Goal: Information Seeking & Learning: Check status

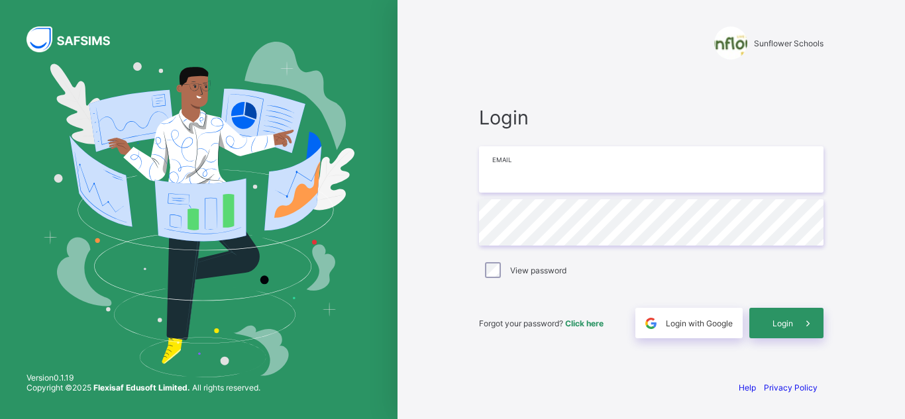
type input "**********"
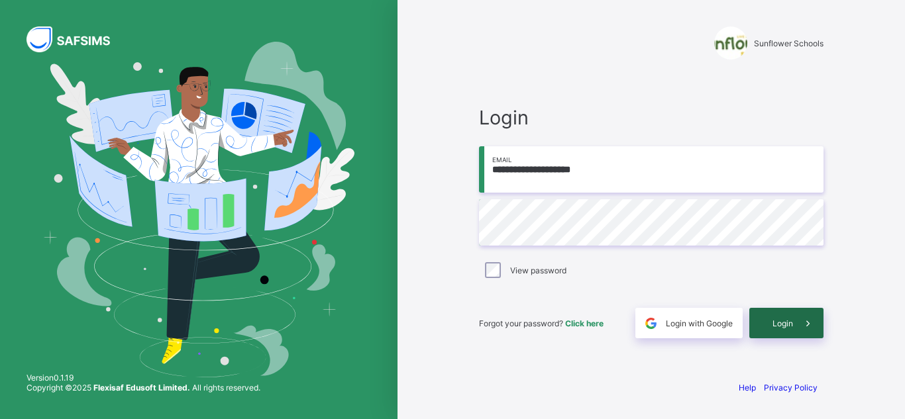
click at [801, 329] on icon at bounding box center [808, 323] width 14 height 13
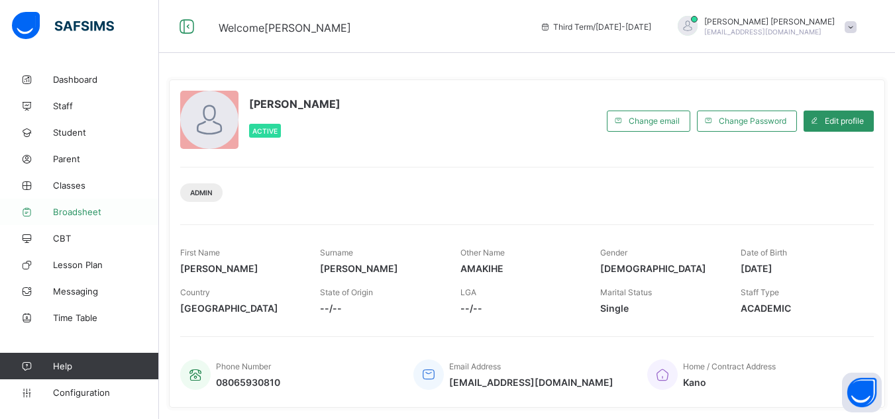
click at [74, 217] on link "Broadsheet" at bounding box center [79, 212] width 159 height 27
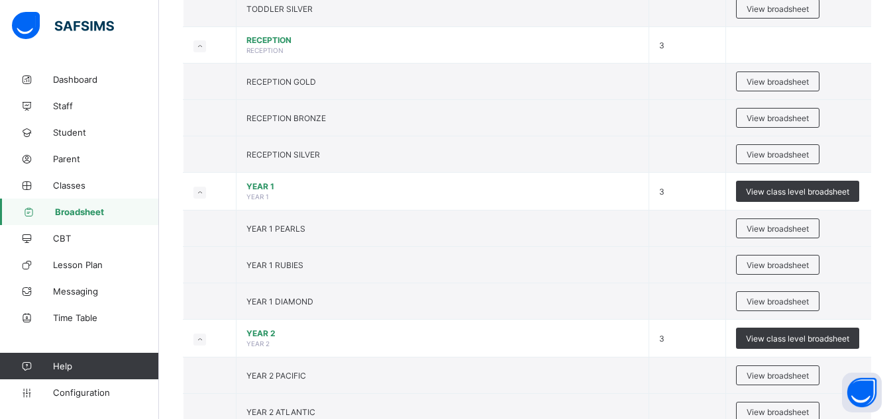
scroll to position [424, 0]
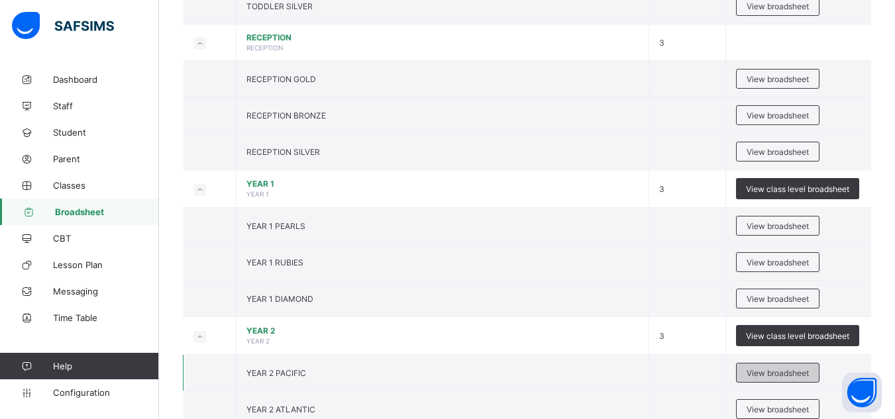
click at [764, 376] on span "View broadsheet" at bounding box center [778, 373] width 62 height 10
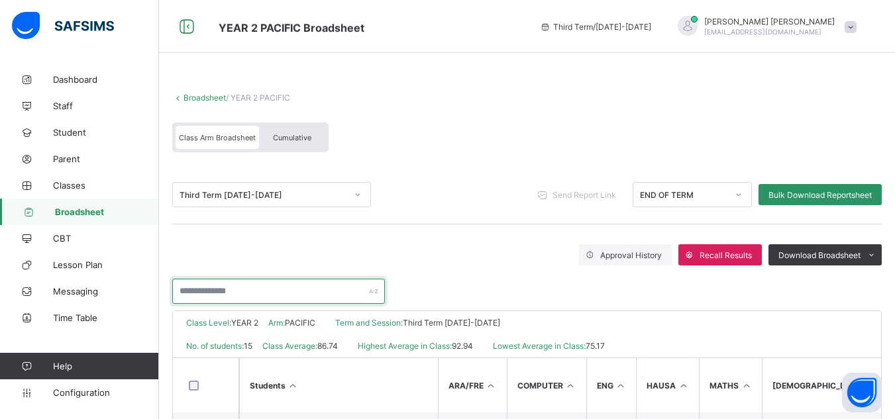
click at [296, 289] on input "text" at bounding box center [278, 291] width 213 height 25
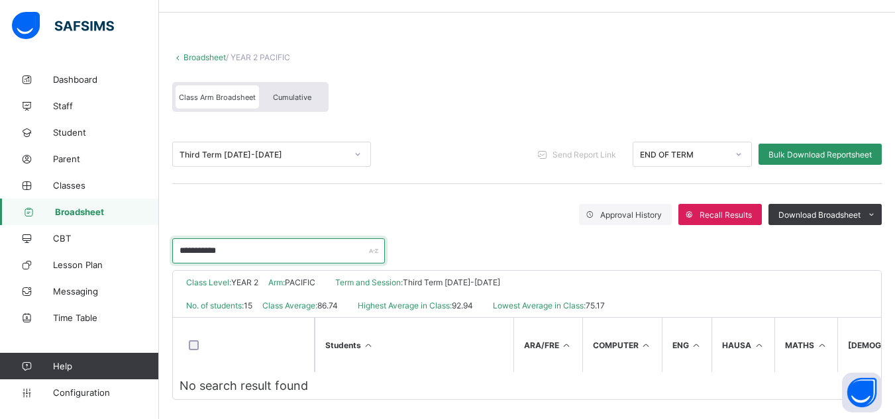
scroll to position [53, 0]
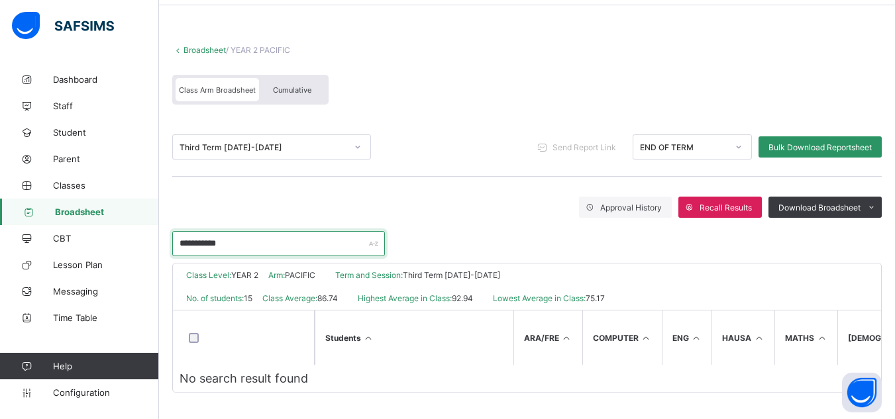
click at [250, 248] on input "**********" at bounding box center [278, 243] width 213 height 25
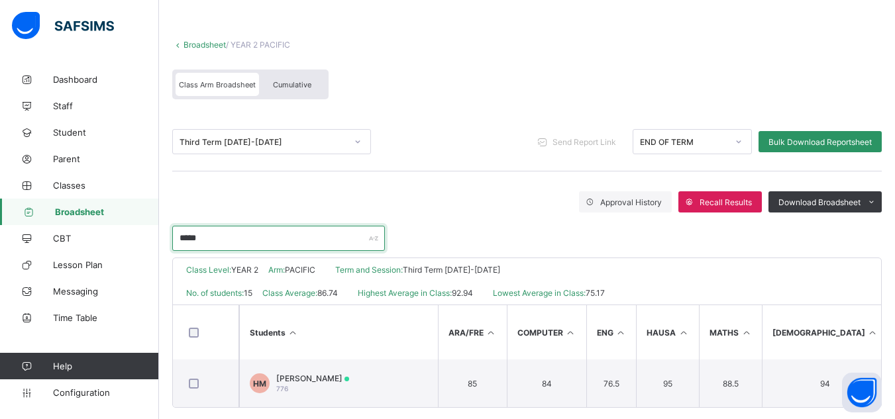
click at [241, 237] on input "*****" at bounding box center [278, 238] width 213 height 25
type input "*"
type input "*****"
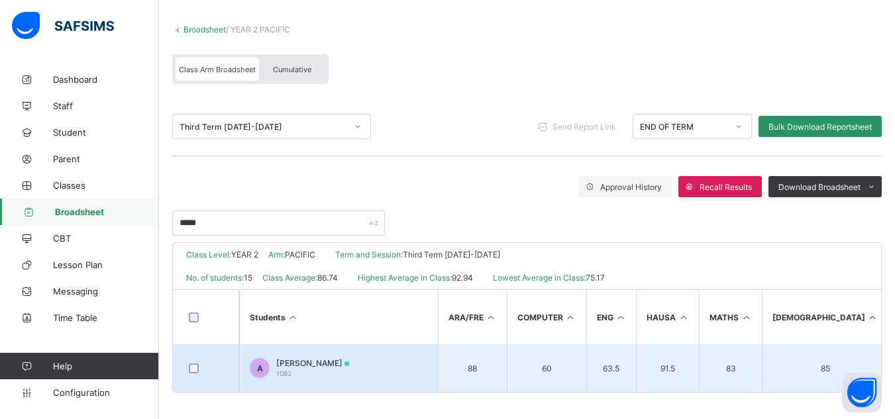
click at [427, 362] on td "A Abubakar Saad Usman 1082" at bounding box center [338, 369] width 199 height 48
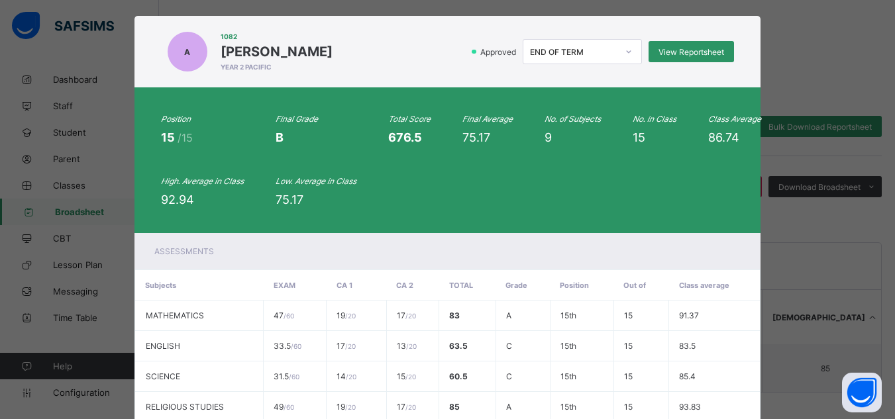
scroll to position [18, 0]
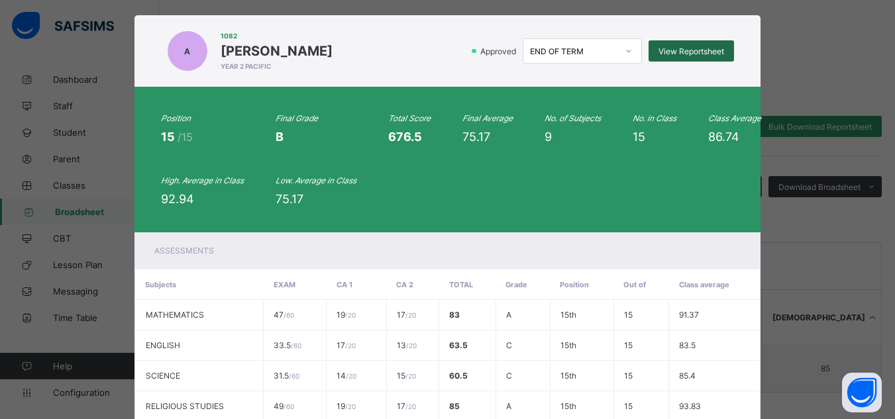
click at [686, 56] on span "View Reportsheet" at bounding box center [692, 51] width 66 height 10
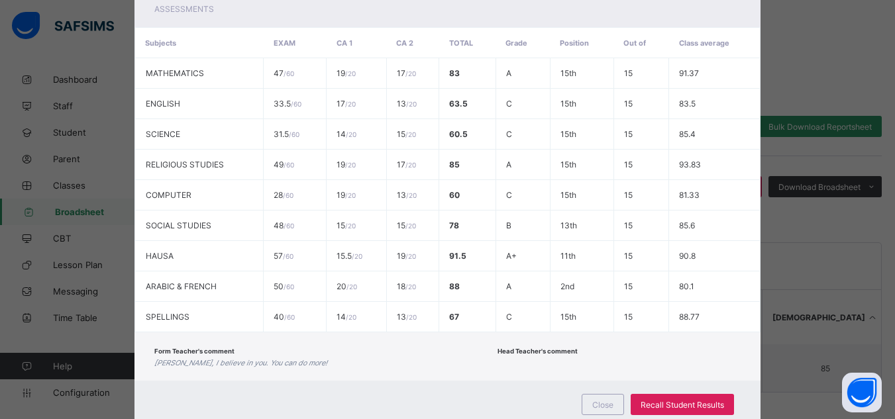
scroll to position [272, 0]
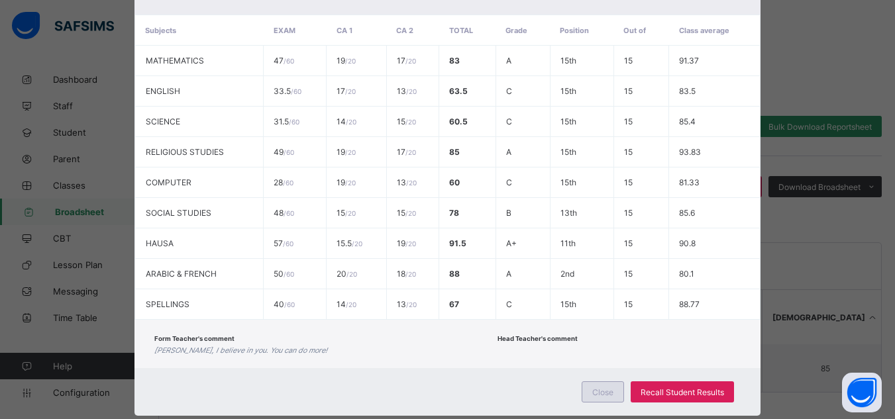
click at [606, 391] on span "Close" at bounding box center [602, 393] width 21 height 10
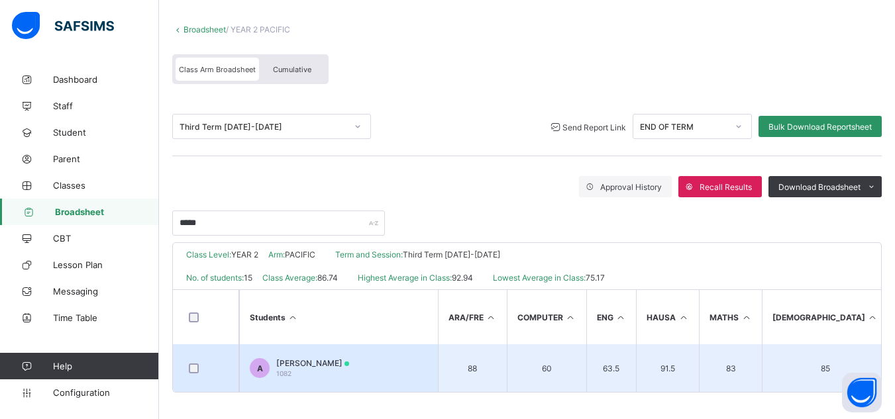
drag, startPoint x: 497, startPoint y: 357, endPoint x: 439, endPoint y: 370, distance: 59.8
click at [439, 370] on td "88" at bounding box center [472, 369] width 69 height 48
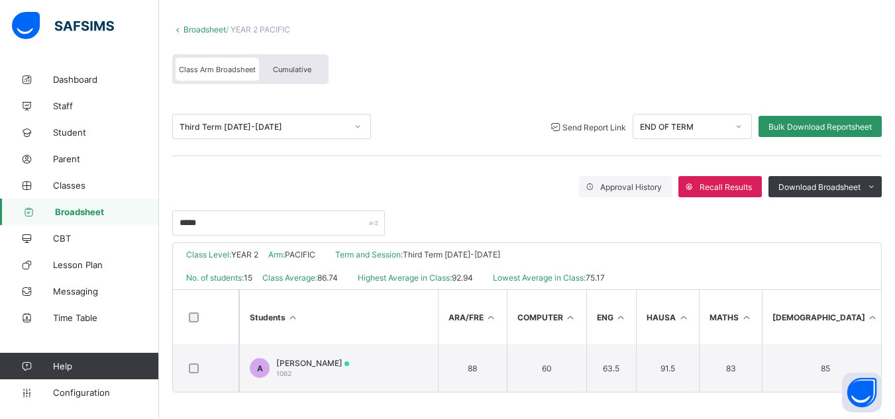
click at [588, 123] on span "Send Report Link" at bounding box center [595, 128] width 64 height 10
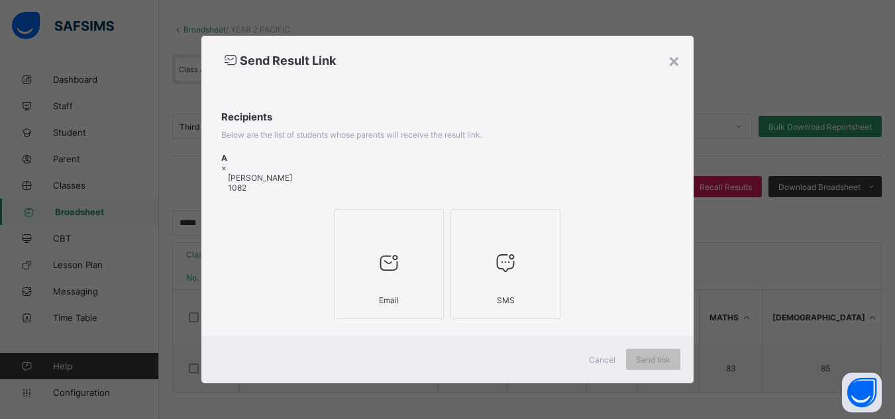
click at [400, 284] on div at bounding box center [388, 263] width 95 height 52
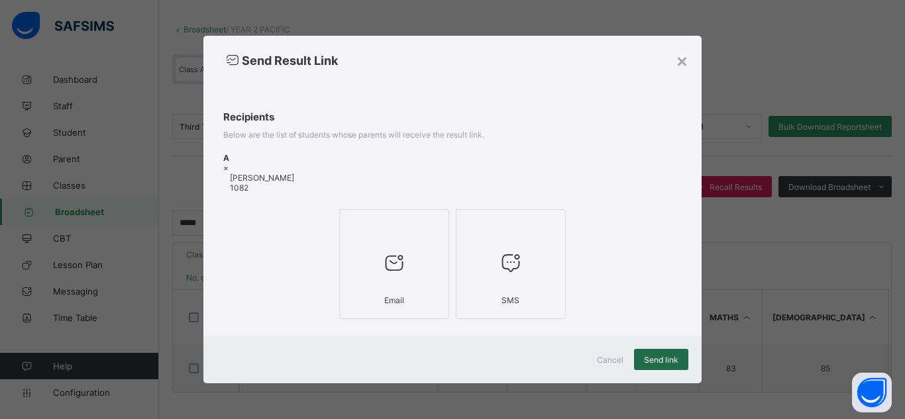
click at [646, 355] on span "Send link" at bounding box center [661, 360] width 34 height 10
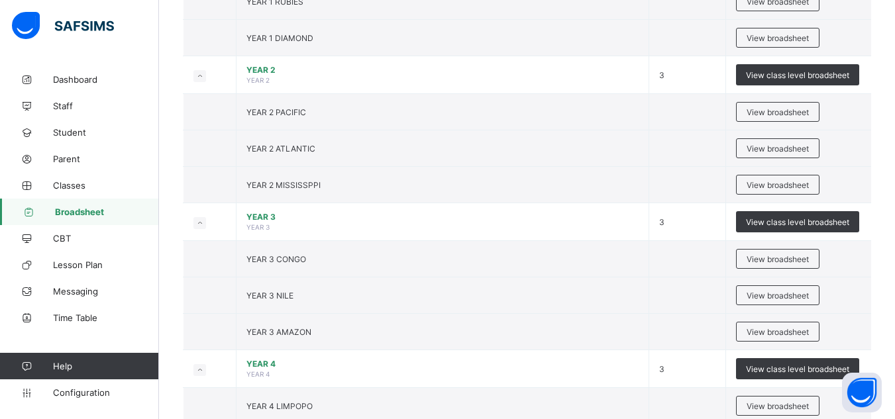
scroll to position [689, 0]
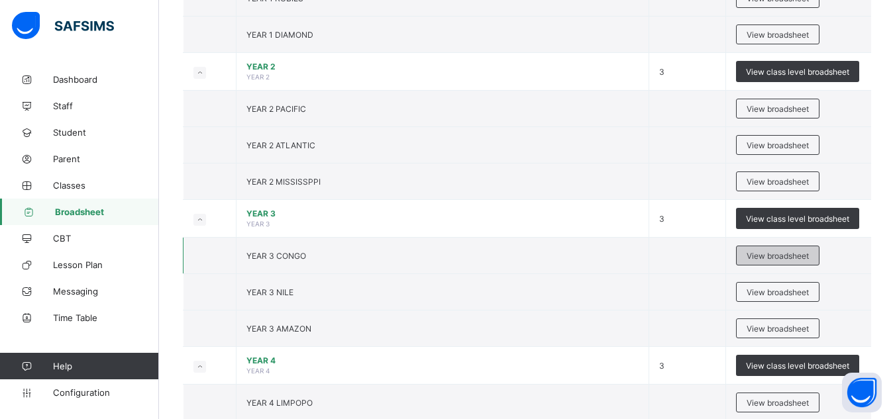
click at [763, 260] on span "View broadsheet" at bounding box center [778, 256] width 62 height 10
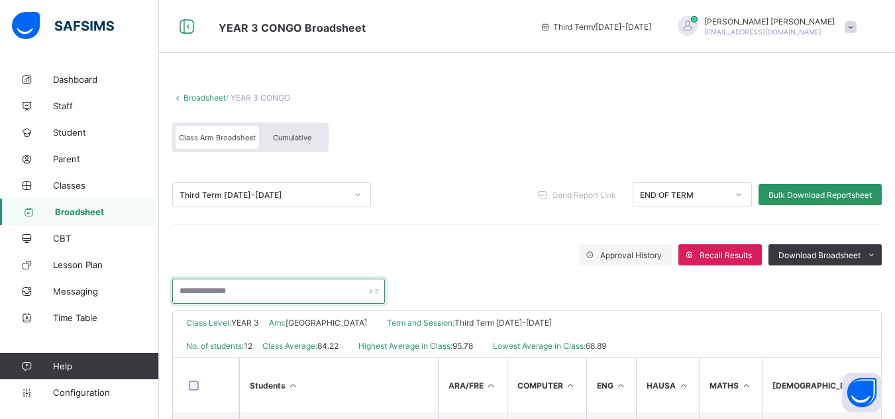
click at [270, 294] on input "text" at bounding box center [278, 291] width 213 height 25
type input "*"
type input "*****"
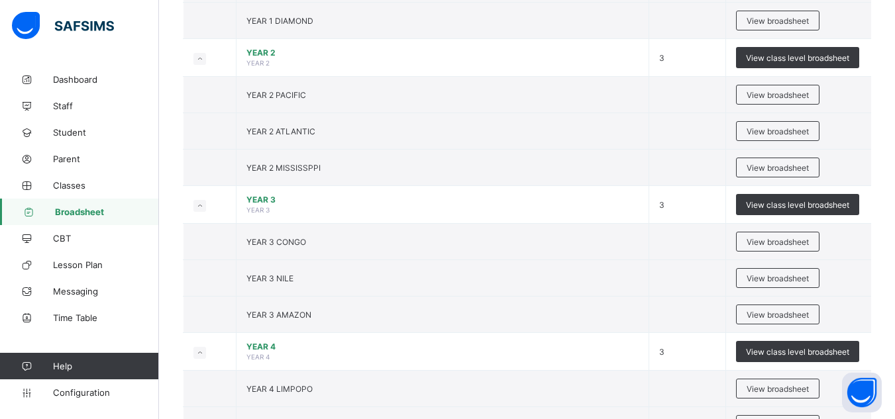
scroll to position [706, 0]
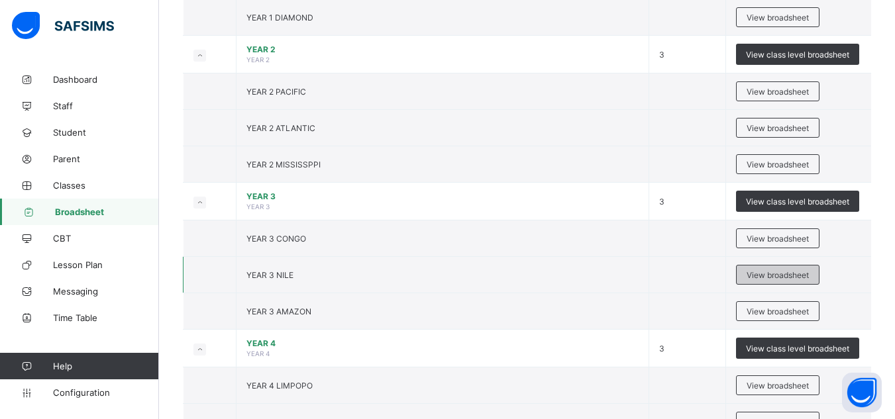
click at [793, 278] on span "View broadsheet" at bounding box center [778, 275] width 62 height 10
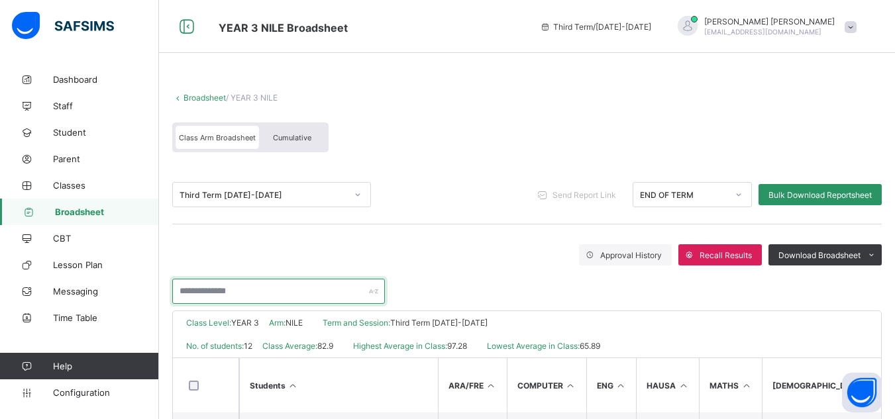
click at [237, 294] on input "text" at bounding box center [278, 291] width 213 height 25
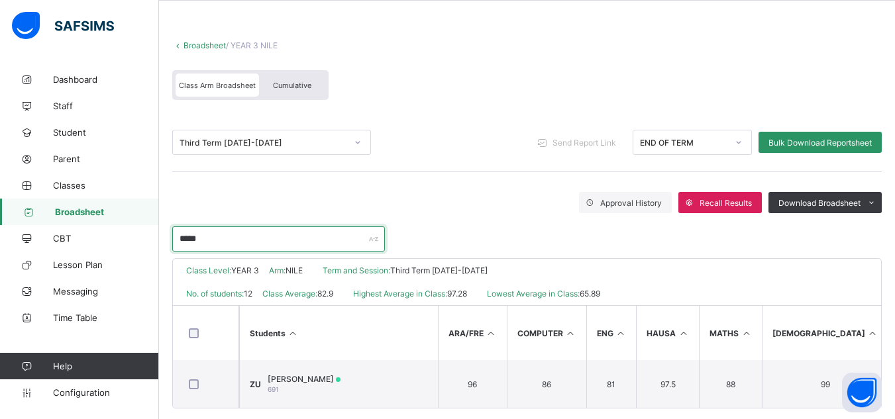
scroll to position [74, 0]
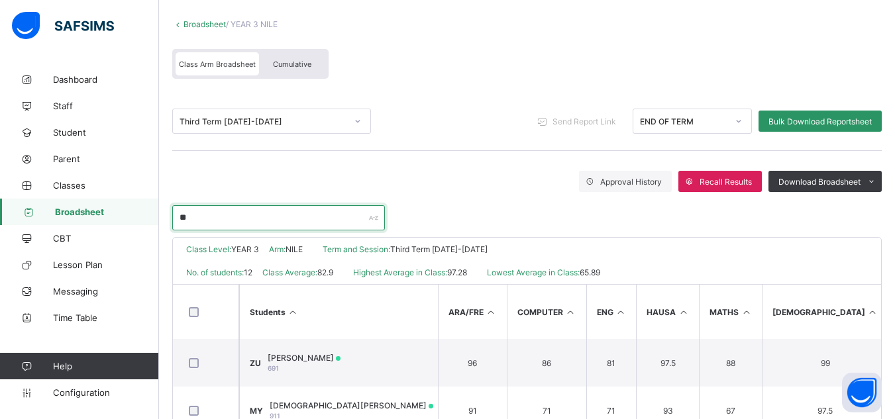
type input "*"
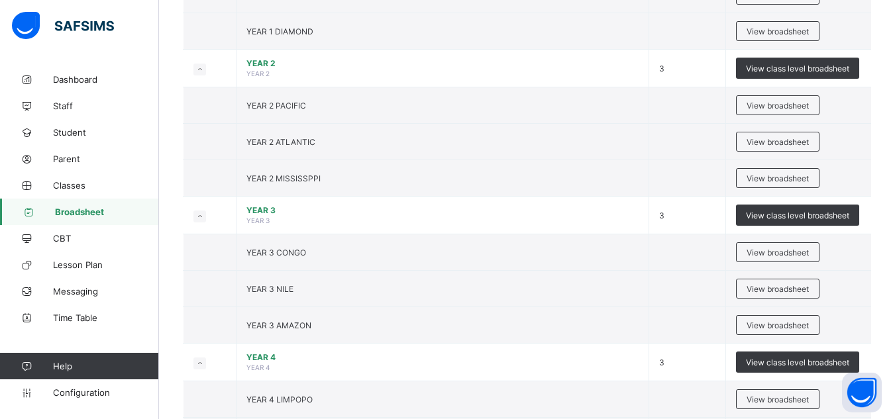
scroll to position [712, 0]
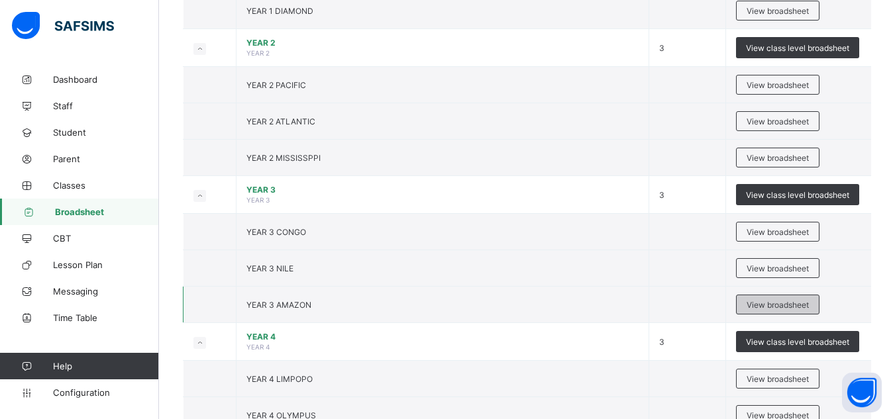
click at [771, 305] on span "View broadsheet" at bounding box center [778, 305] width 62 height 10
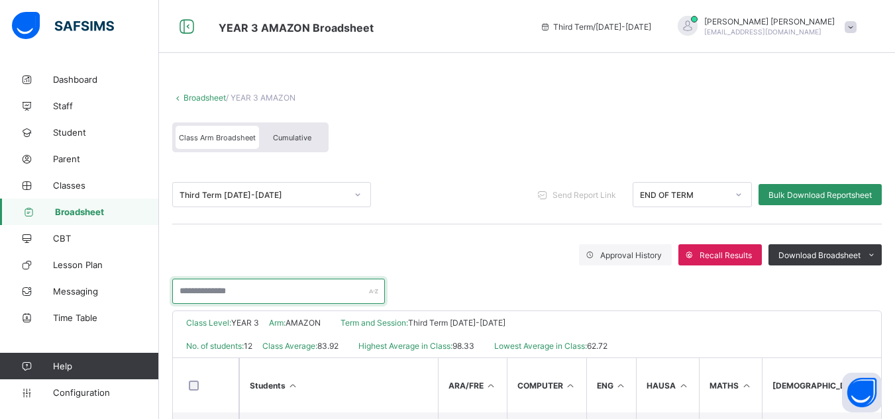
click at [309, 292] on input "text" at bounding box center [278, 291] width 213 height 25
type input "**********"
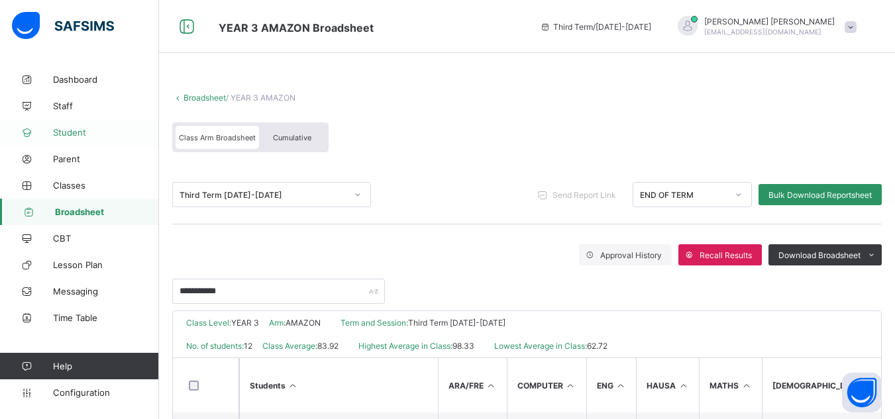
click at [74, 135] on span "Student" at bounding box center [106, 132] width 106 height 11
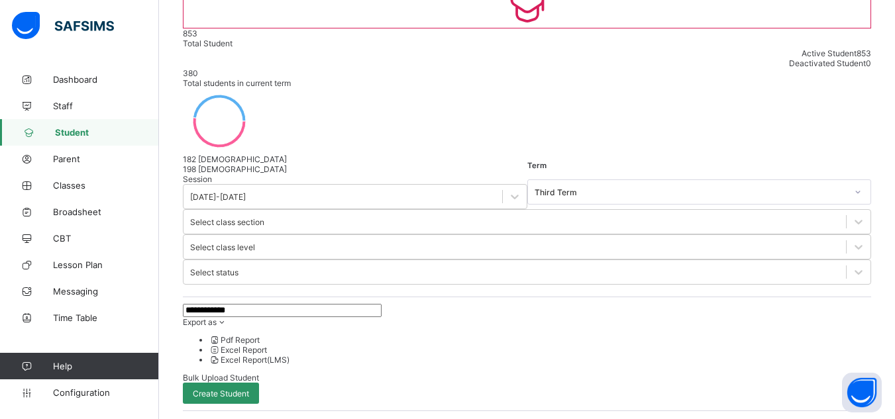
scroll to position [139, 0]
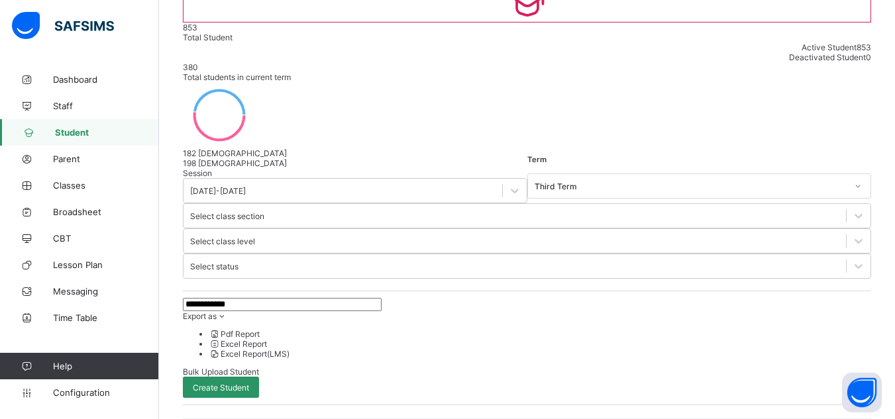
click at [272, 298] on input "**********" at bounding box center [282, 304] width 199 height 13
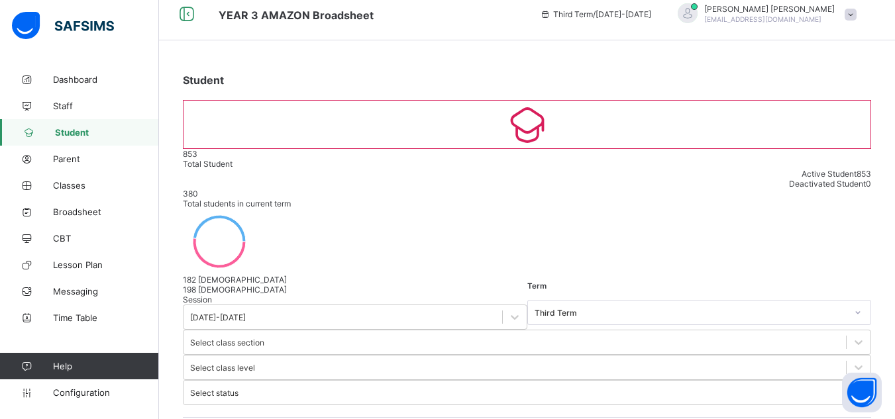
scroll to position [3, 0]
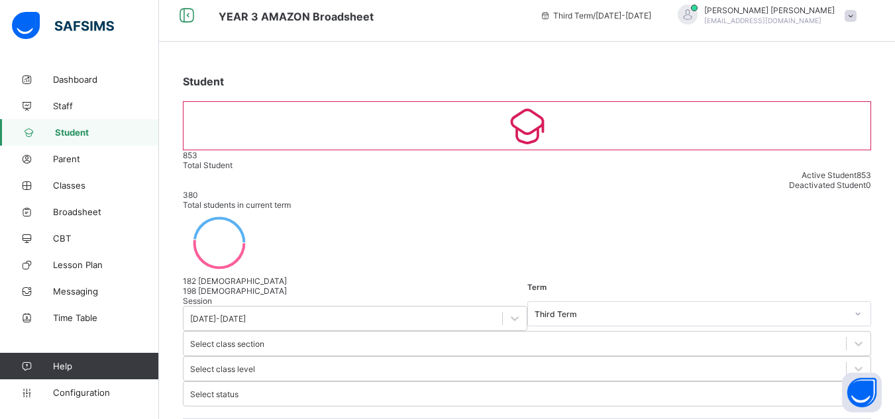
scroll to position [14, 0]
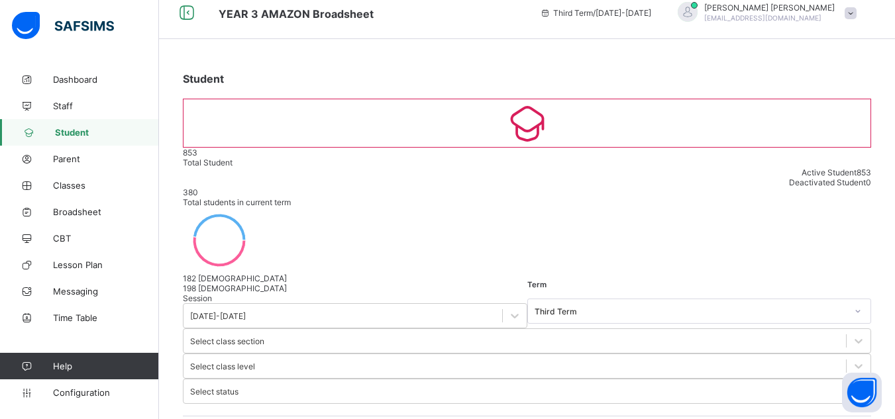
type input "*"
type input "****"
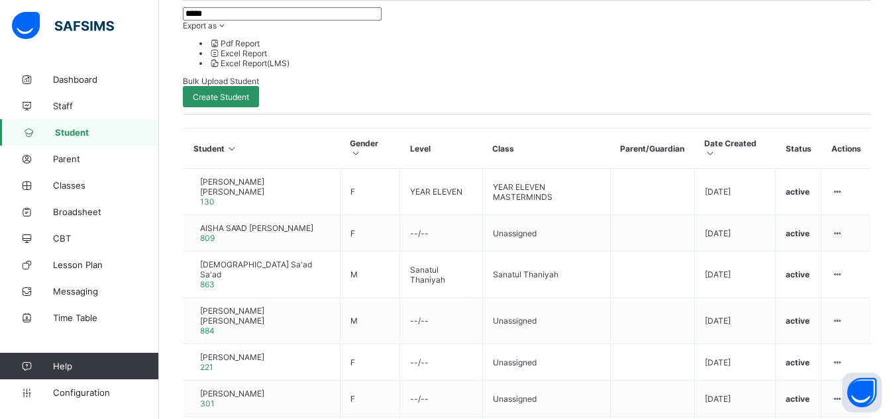
scroll to position [432, 0]
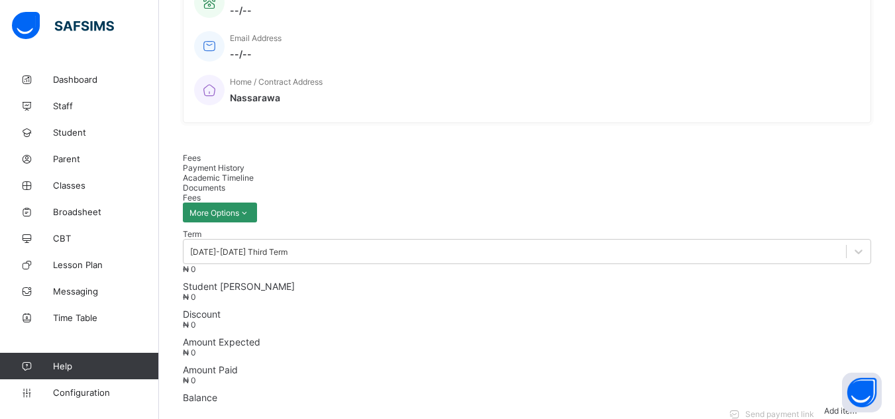
scroll to position [432, 0]
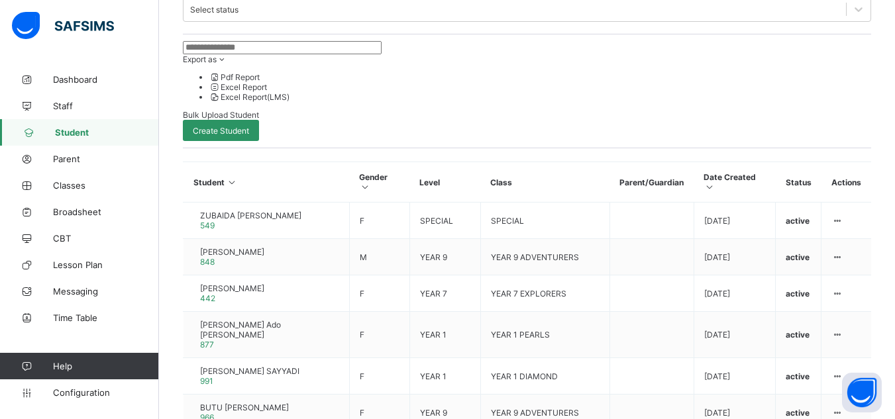
scroll to position [355, 0]
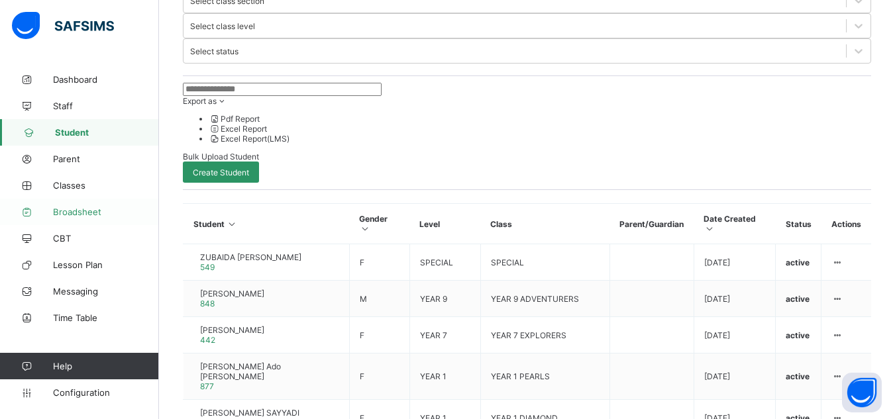
click at [78, 211] on span "Broadsheet" at bounding box center [106, 212] width 106 height 11
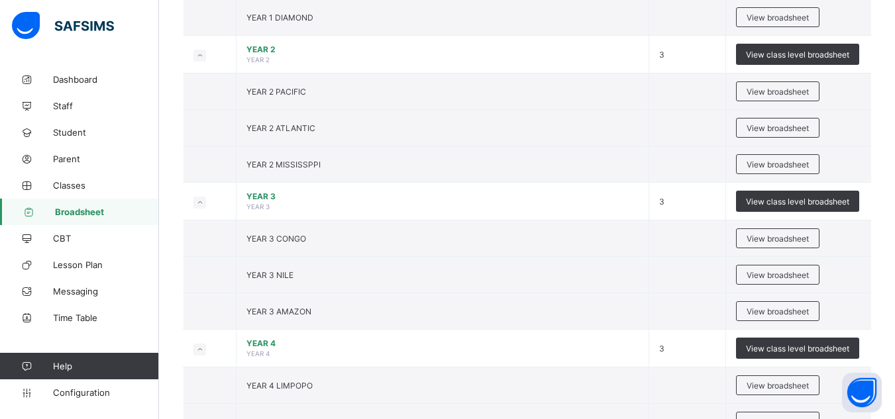
scroll to position [709, 0]
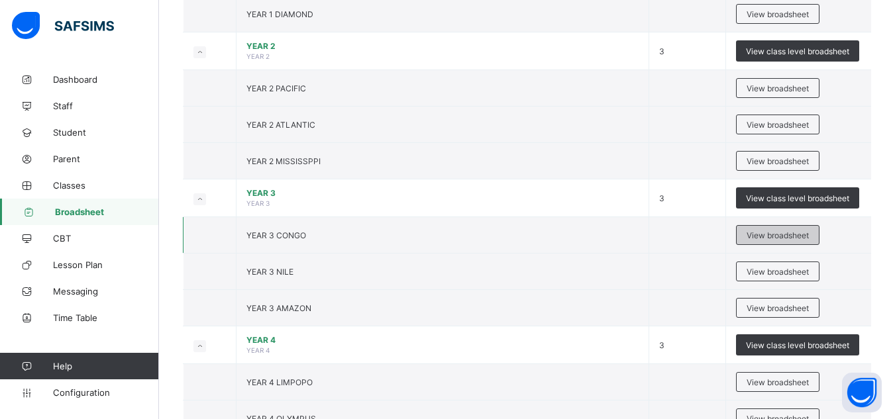
click at [805, 234] on span "View broadsheet" at bounding box center [778, 236] width 62 height 10
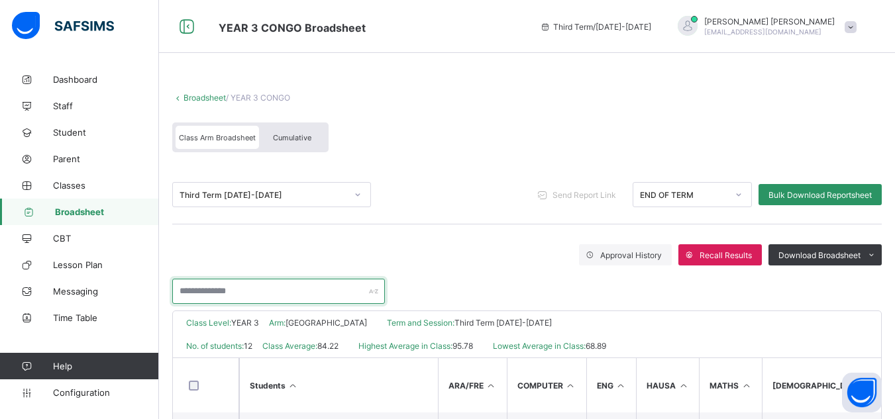
click at [239, 296] on input "text" at bounding box center [278, 291] width 213 height 25
click at [223, 292] on input "****" at bounding box center [278, 291] width 213 height 25
type input "*"
type input "*****"
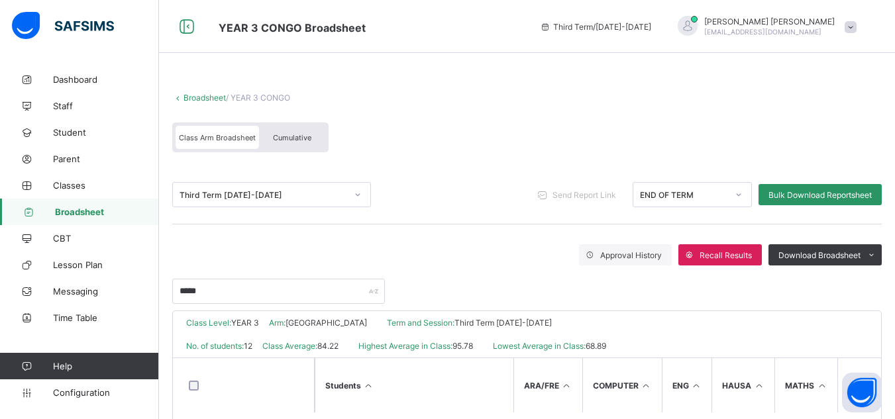
click at [516, 269] on div "*****" at bounding box center [527, 285] width 710 height 38
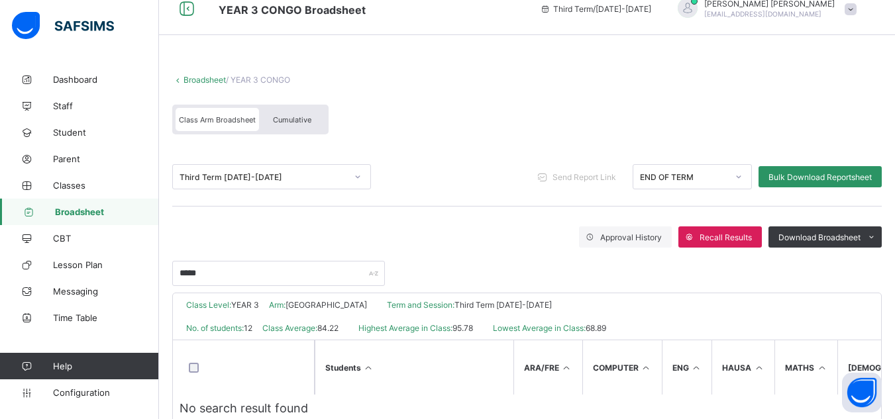
scroll to position [13, 0]
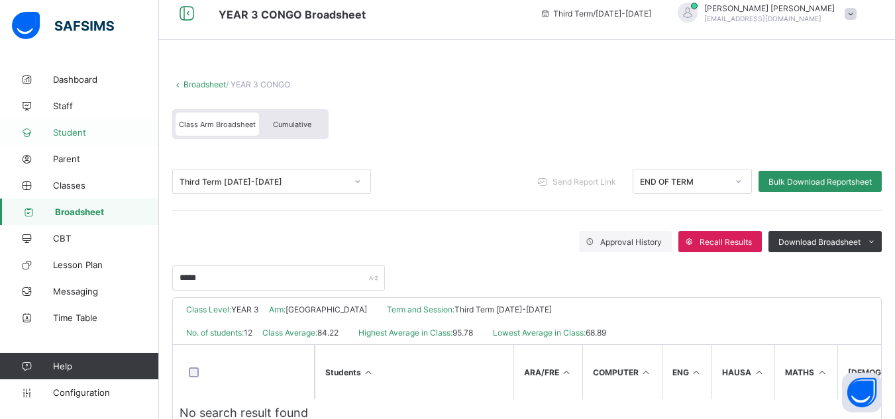
click at [81, 134] on span "Student" at bounding box center [106, 132] width 106 height 11
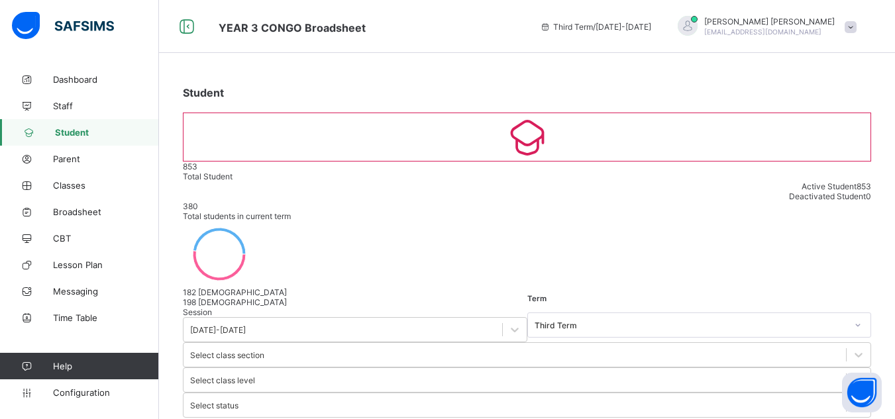
type input "****"
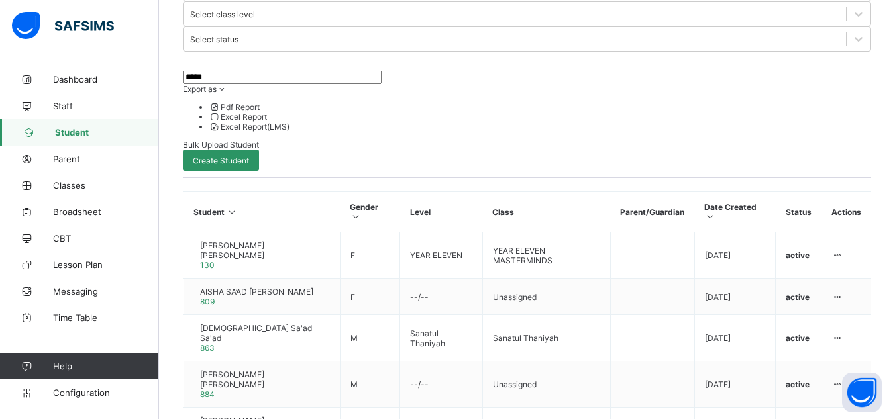
scroll to position [381, 0]
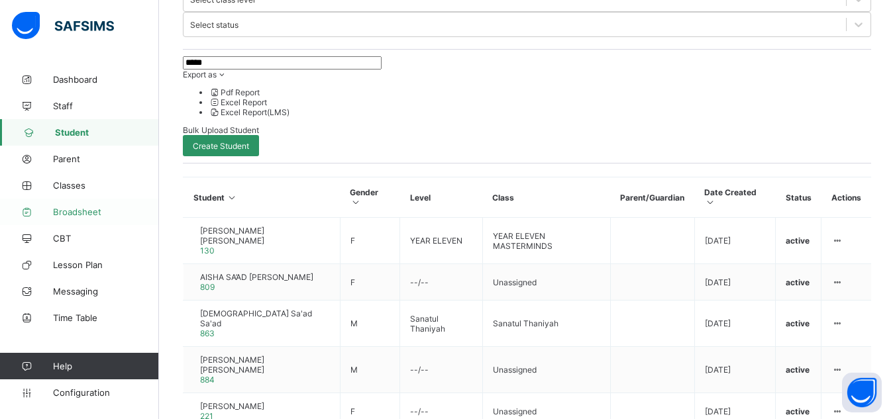
click at [78, 216] on span "Broadsheet" at bounding box center [106, 212] width 106 height 11
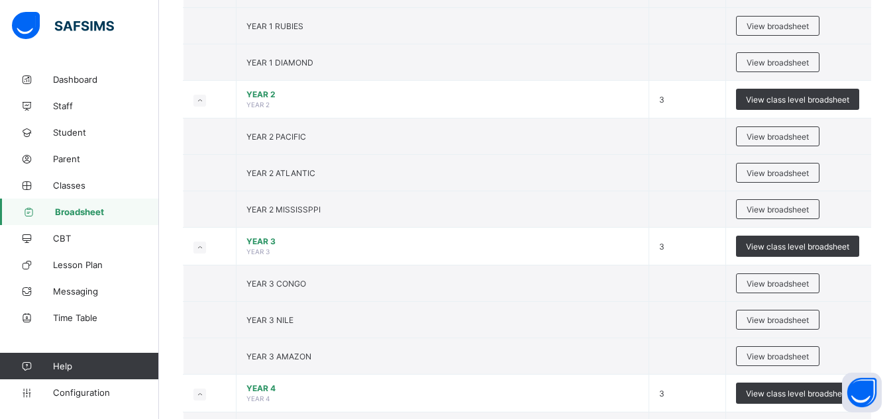
scroll to position [668, 0]
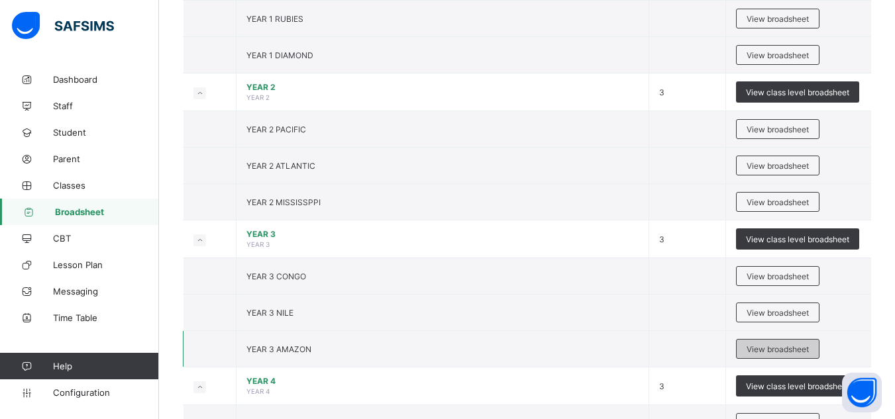
click at [781, 353] on span "View broadsheet" at bounding box center [778, 350] width 62 height 10
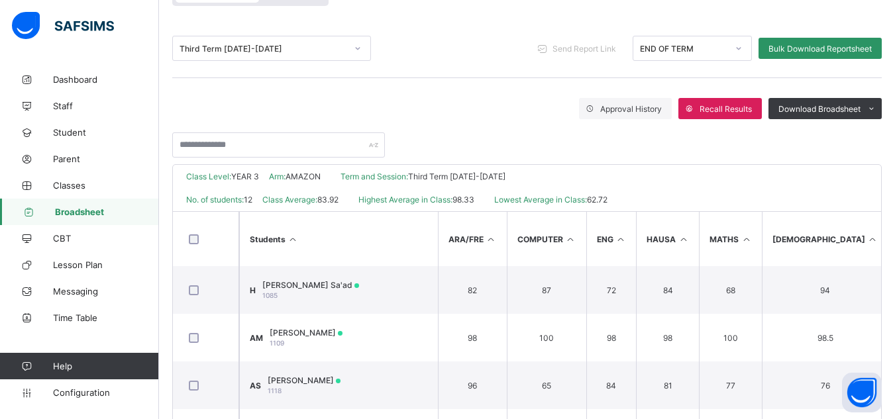
scroll to position [150, 0]
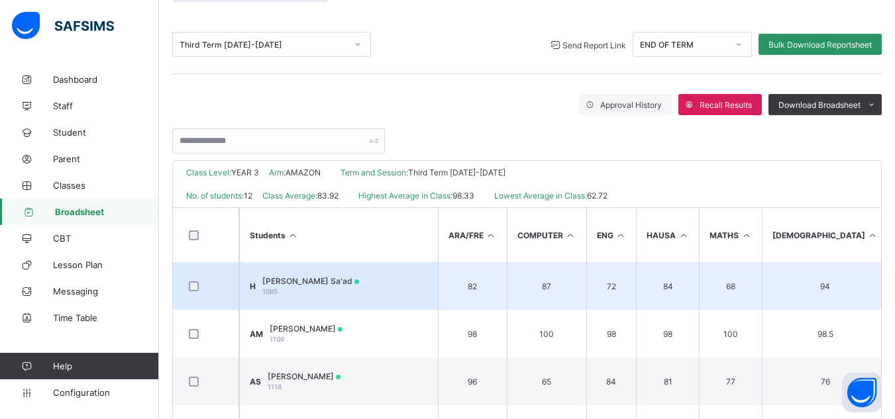
click at [339, 281] on span "Hamza Usman Sa'ad" at bounding box center [310, 281] width 97 height 10
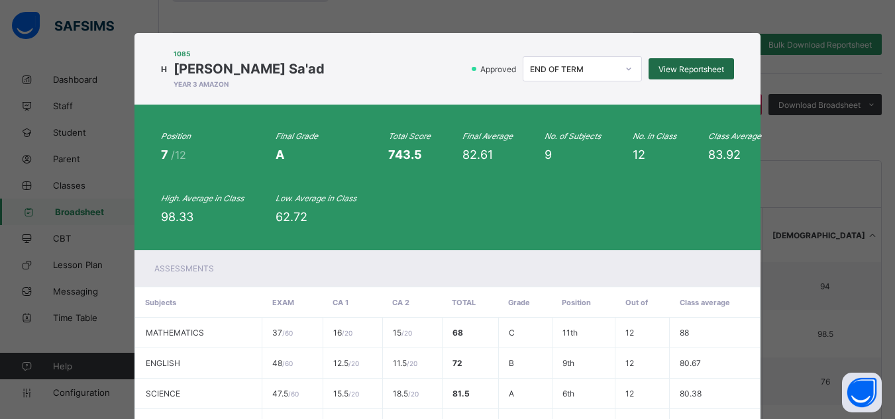
click at [671, 62] on div "View Reportsheet" at bounding box center [691, 68] width 85 height 21
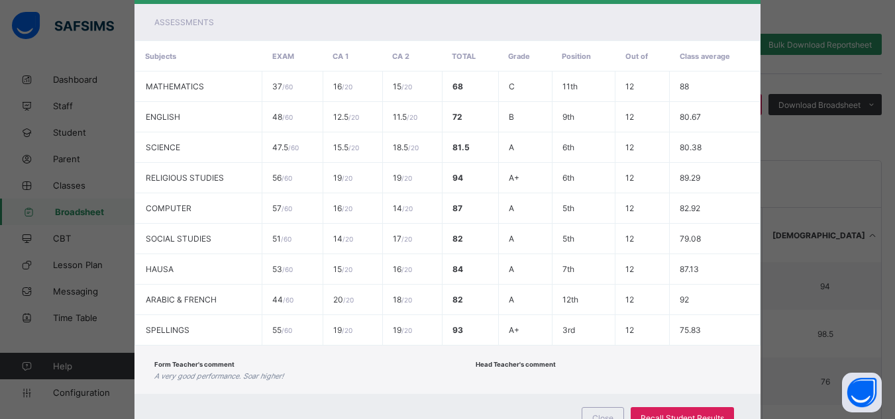
scroll to position [302, 0]
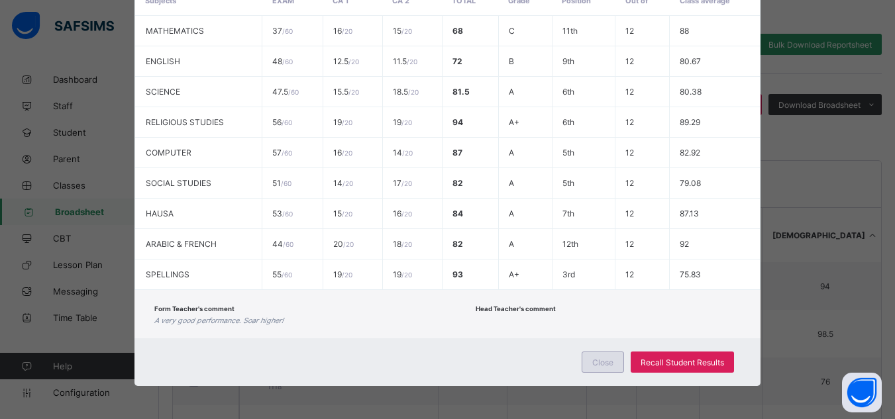
click at [588, 359] on div "Close" at bounding box center [603, 362] width 42 height 21
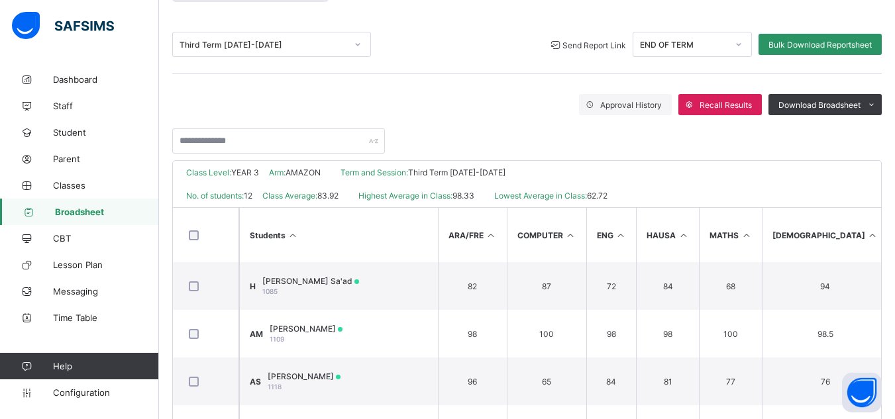
click at [583, 41] on span "Send Report Link" at bounding box center [595, 45] width 64 height 10
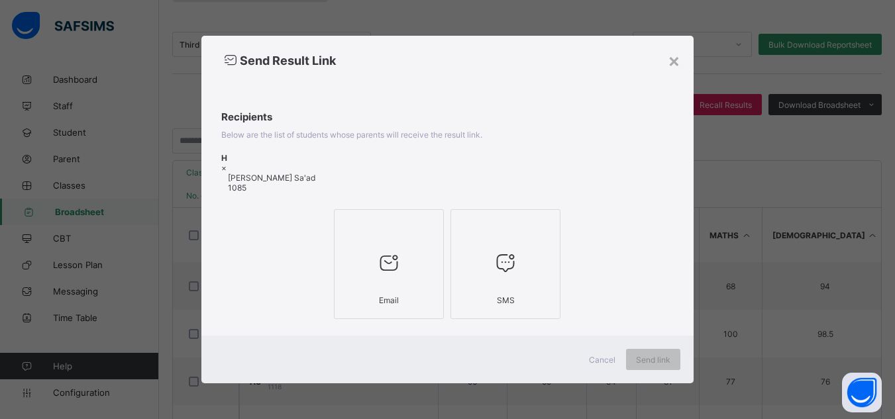
click at [360, 250] on div at bounding box center [388, 263] width 95 height 52
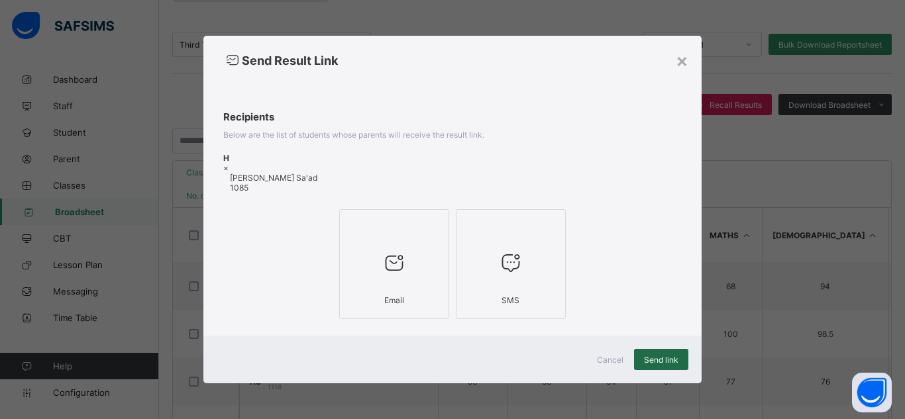
click at [652, 353] on div "Send link" at bounding box center [661, 359] width 54 height 21
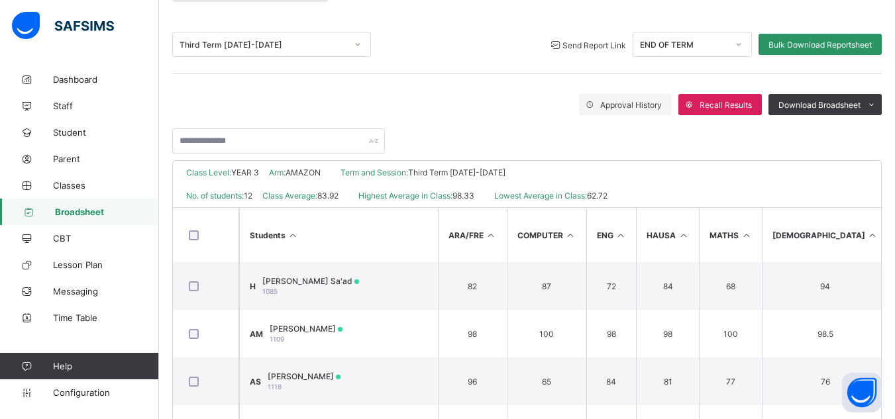
click at [80, 209] on span "Broadsheet" at bounding box center [107, 212] width 104 height 11
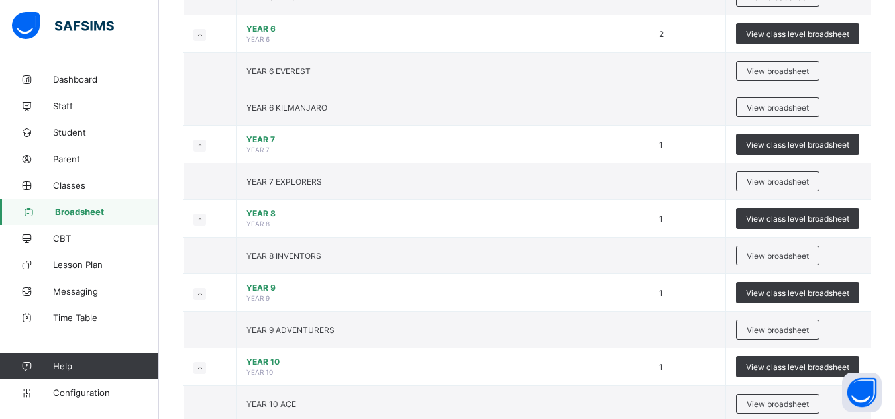
scroll to position [1321, 0]
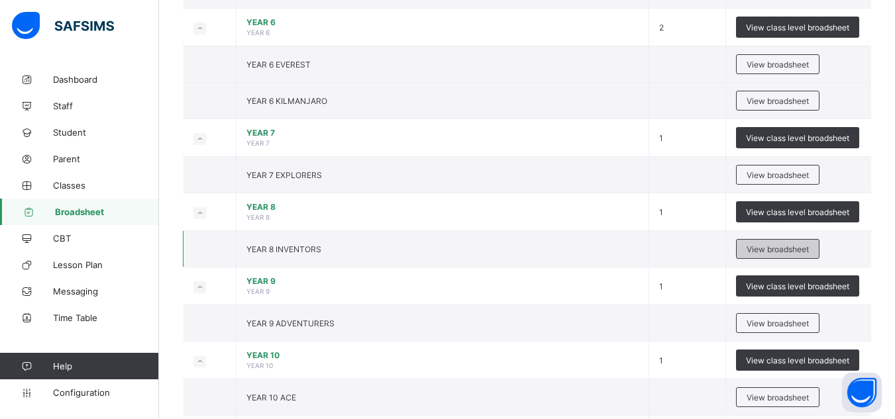
click at [784, 252] on span "View broadsheet" at bounding box center [778, 250] width 62 height 10
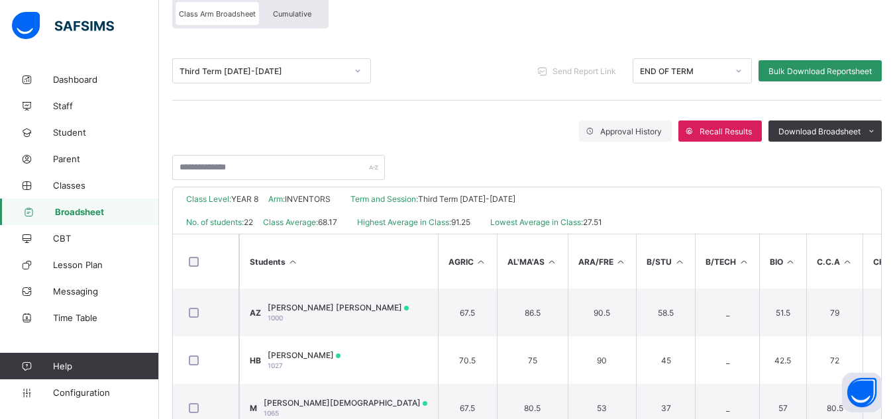
scroll to position [133, 0]
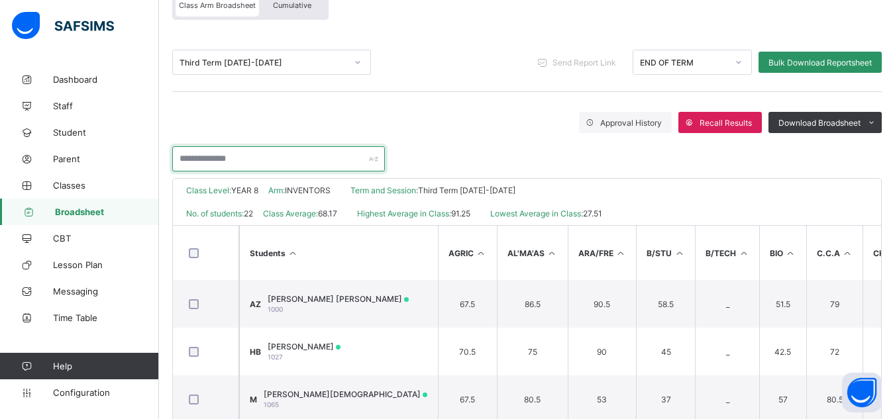
click at [282, 158] on input "text" at bounding box center [278, 158] width 213 height 25
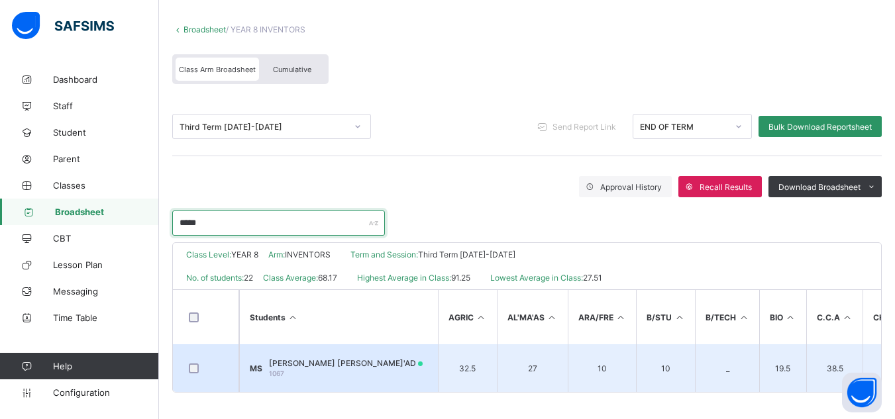
type input "*****"
click at [376, 372] on div "MARYAM USMAN USMAN SA'AD 1067" at bounding box center [346, 369] width 154 height 20
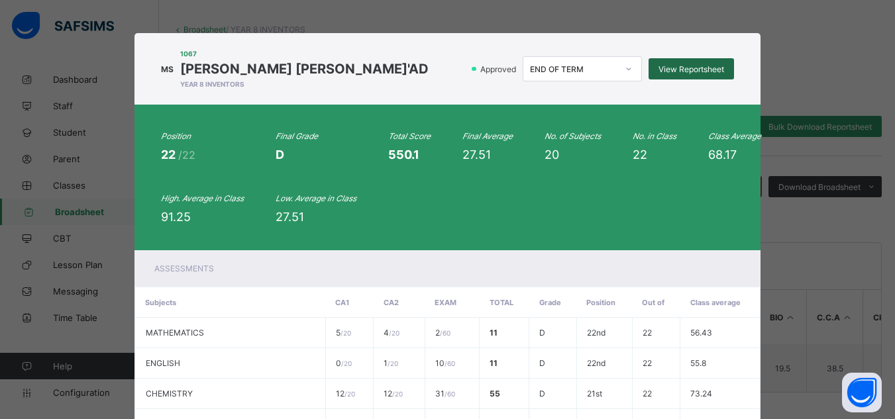
click at [690, 74] on div "View Reportsheet" at bounding box center [691, 68] width 85 height 21
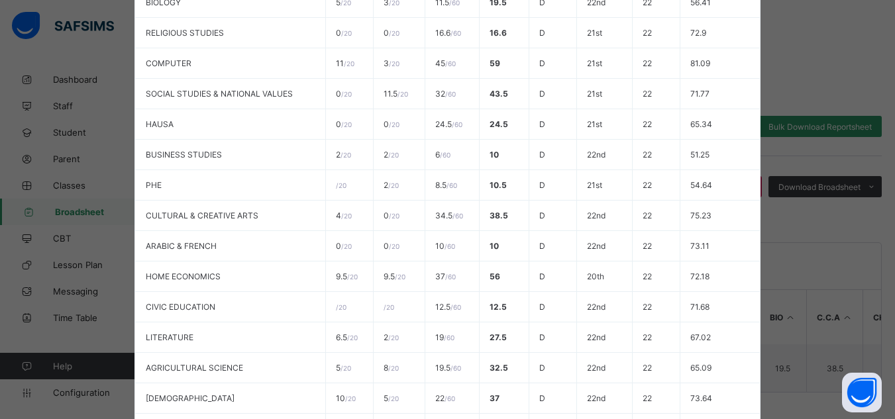
scroll to position [637, 0]
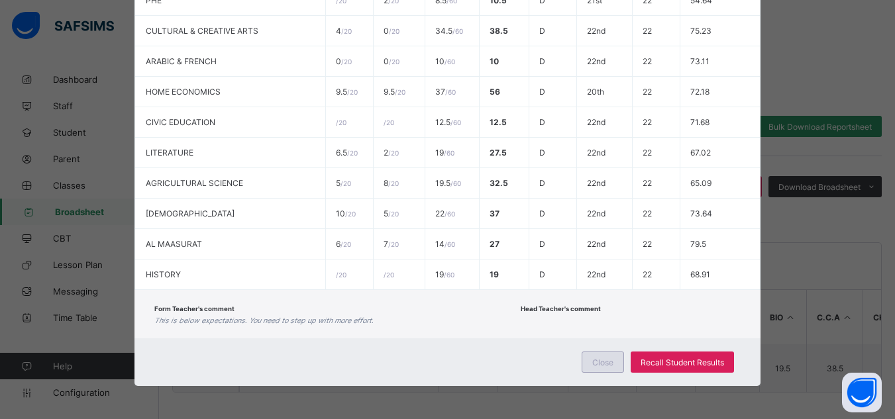
click at [590, 363] on div "Close" at bounding box center [603, 362] width 42 height 21
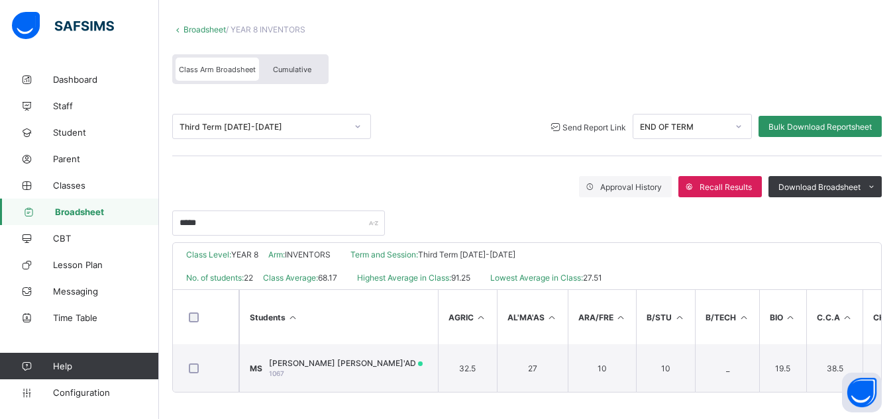
click at [575, 123] on span "Send Report Link" at bounding box center [595, 128] width 64 height 10
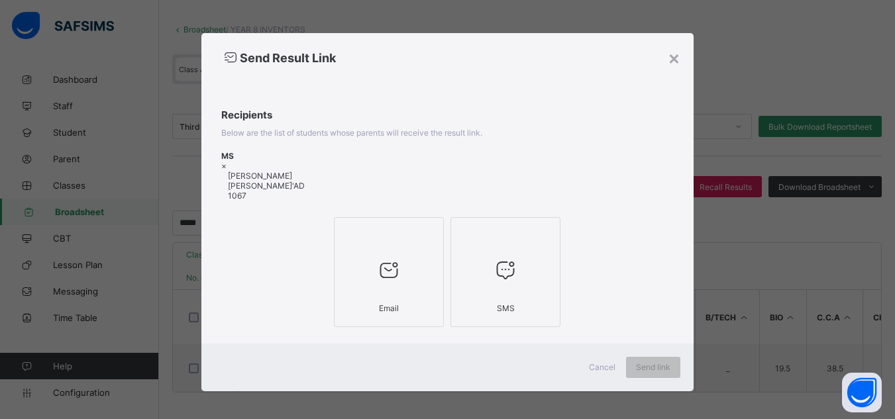
click at [382, 305] on div "Email" at bounding box center [388, 308] width 95 height 23
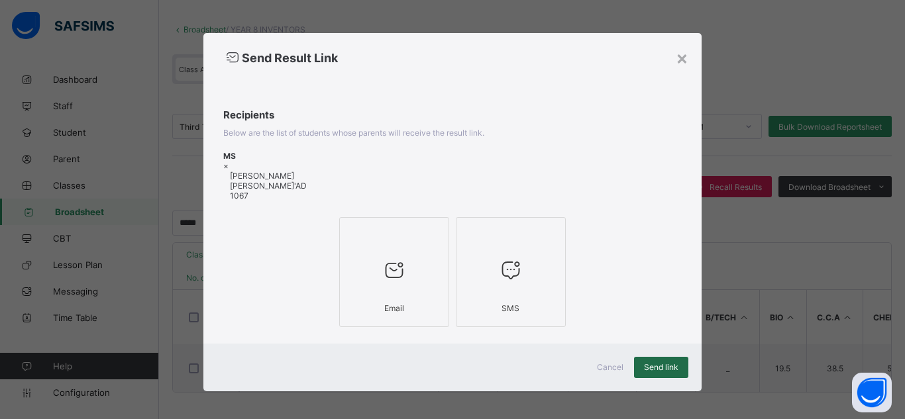
click at [675, 362] on span "Send link" at bounding box center [661, 367] width 34 height 10
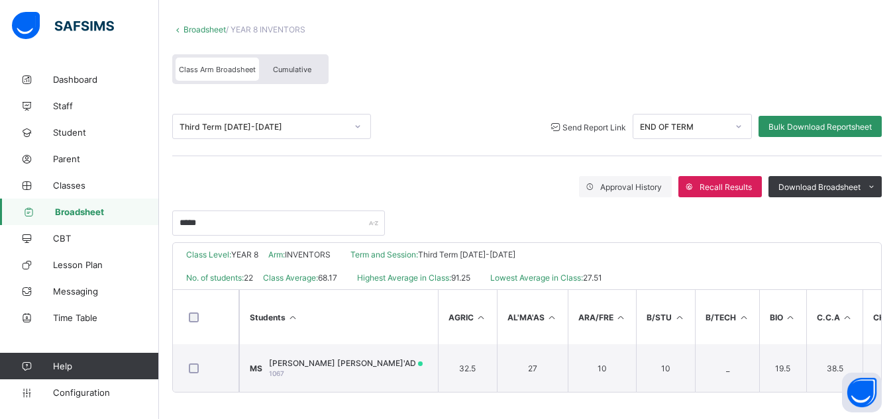
click at [95, 216] on span "Broadsheet" at bounding box center [107, 212] width 104 height 11
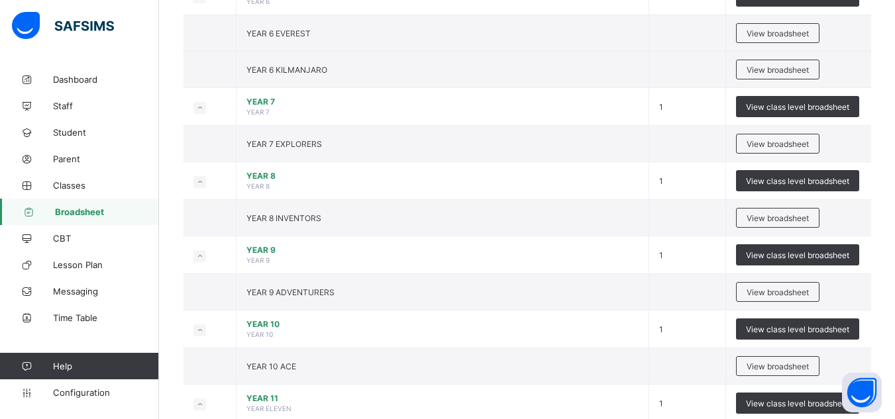
scroll to position [1370, 0]
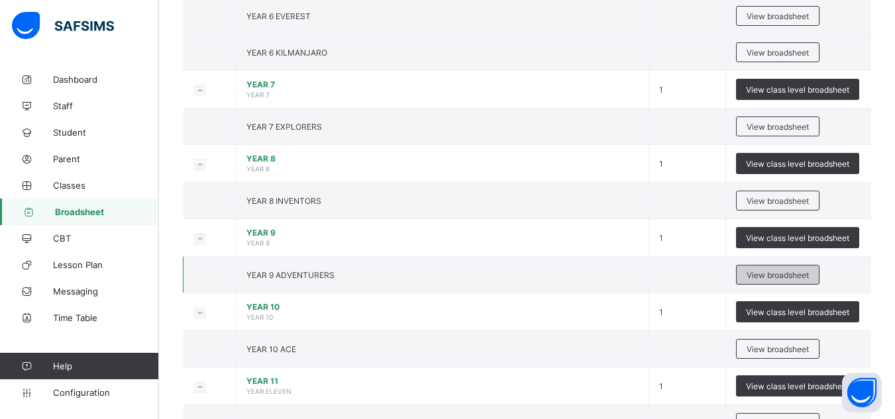
click at [753, 277] on span "View broadsheet" at bounding box center [778, 275] width 62 height 10
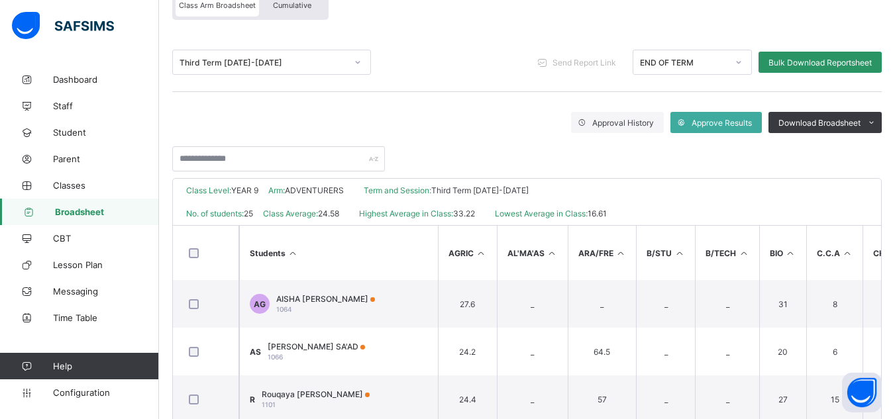
scroll to position [133, 0]
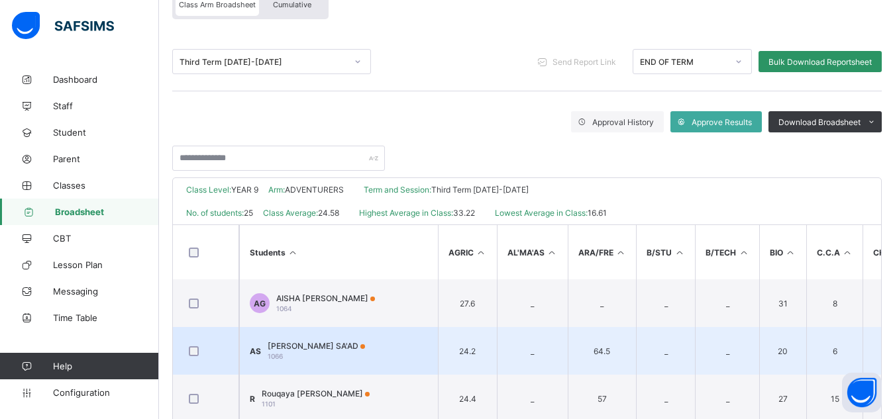
click at [248, 355] on td "AS ABDULATIF USMAN SA'AD 1066" at bounding box center [338, 351] width 199 height 48
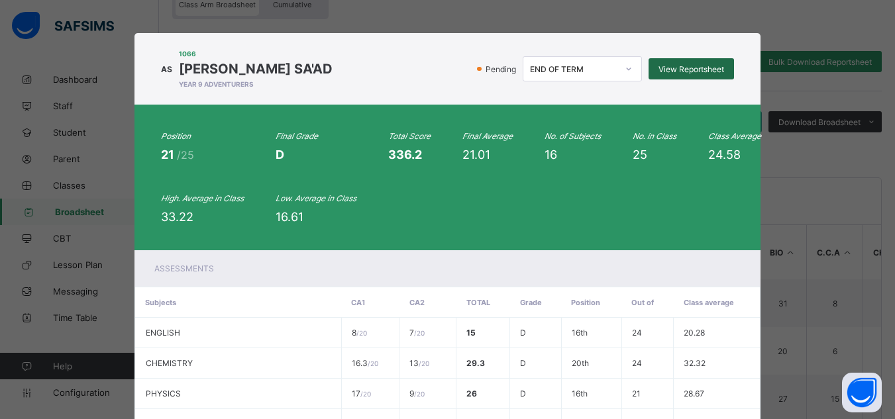
click at [661, 74] on div "View Reportsheet" at bounding box center [691, 68] width 85 height 21
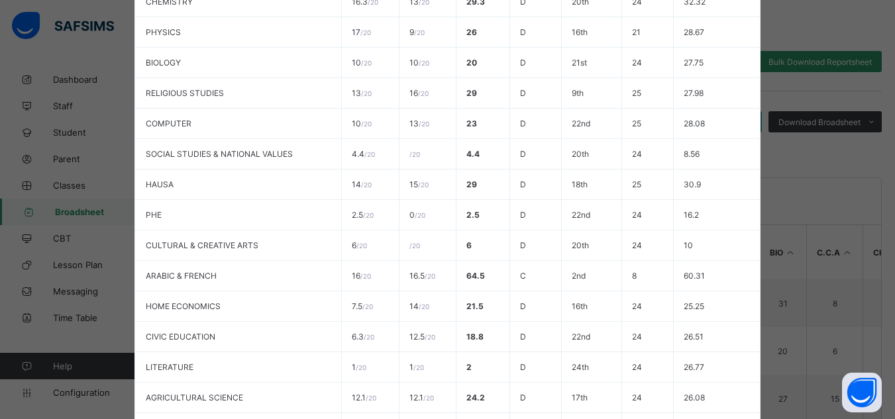
scroll to position [366, 0]
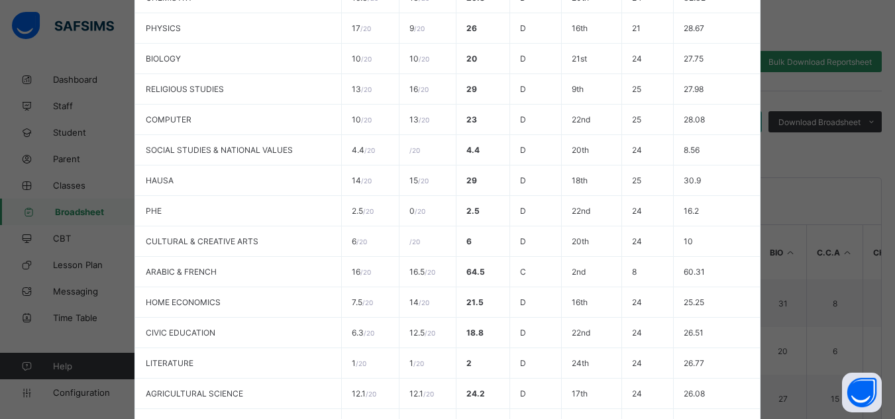
drag, startPoint x: 888, startPoint y: 275, endPoint x: 886, endPoint y: 347, distance: 71.6
click at [886, 347] on div "AS 1066 ABDULATIF USMAN SA'AD YEAR 9 ADVENTURERS Pending END OF TERM View Repor…" at bounding box center [447, 209] width 895 height 419
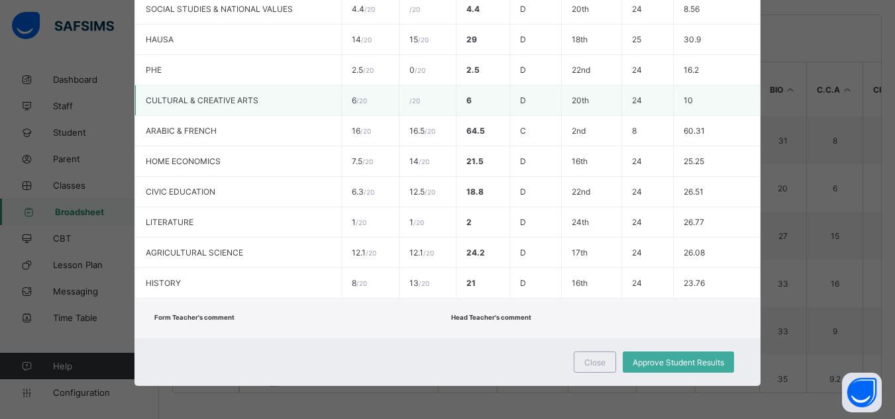
scroll to position [297, 0]
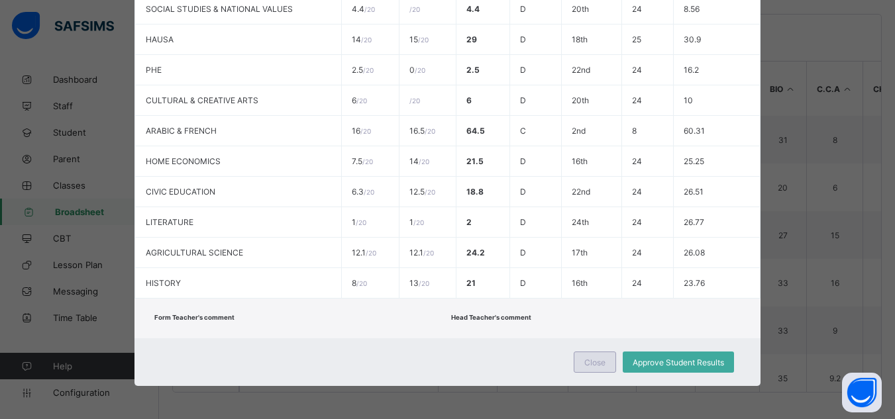
click at [589, 368] on div "Close" at bounding box center [595, 362] width 42 height 21
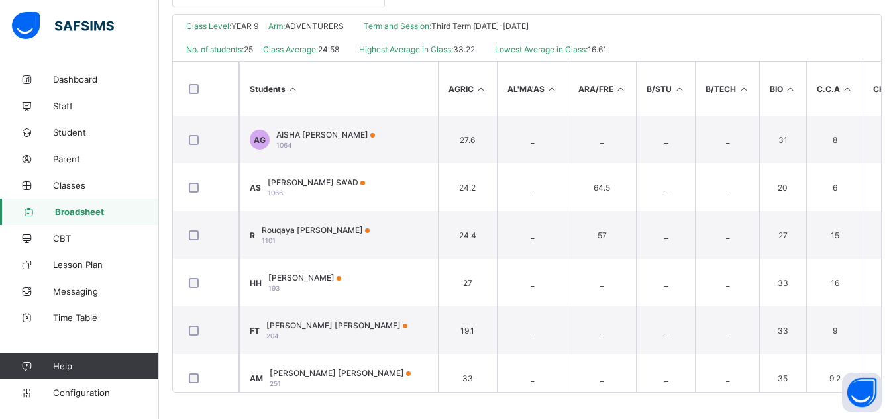
click at [94, 211] on span "Broadsheet" at bounding box center [107, 212] width 104 height 11
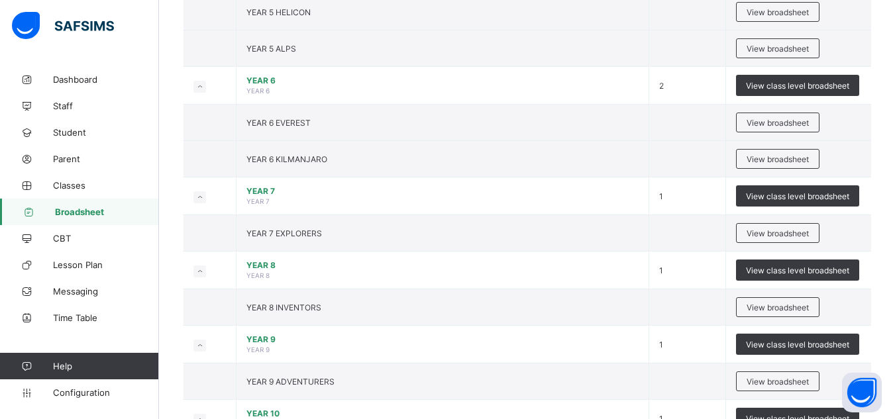
scroll to position [1273, 0]
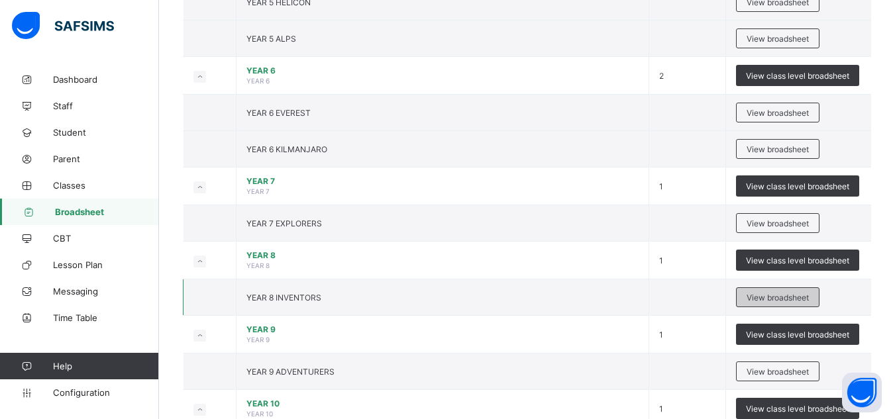
click at [802, 294] on span "View broadsheet" at bounding box center [778, 298] width 62 height 10
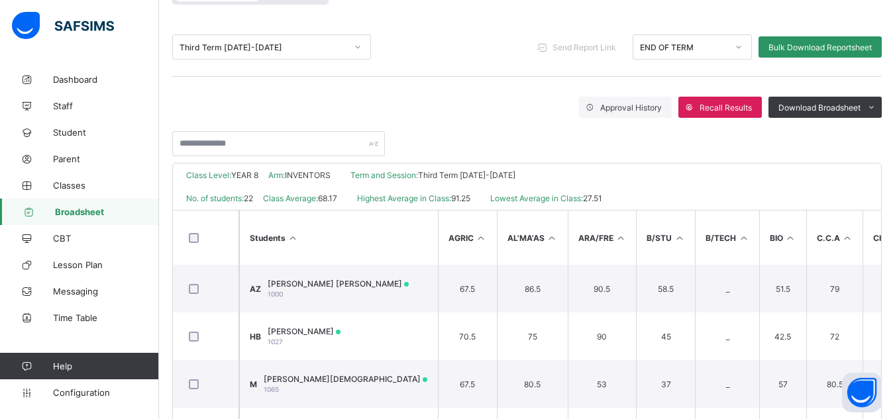
scroll to position [152, 0]
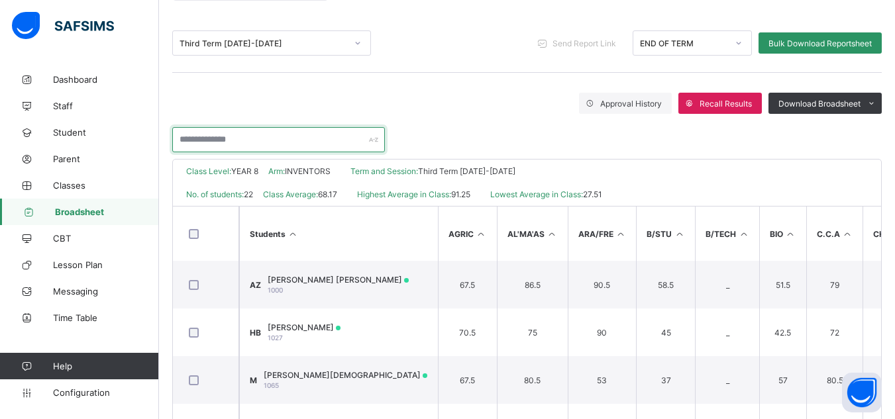
click at [238, 134] on input "text" at bounding box center [278, 139] width 213 height 25
type input "******"
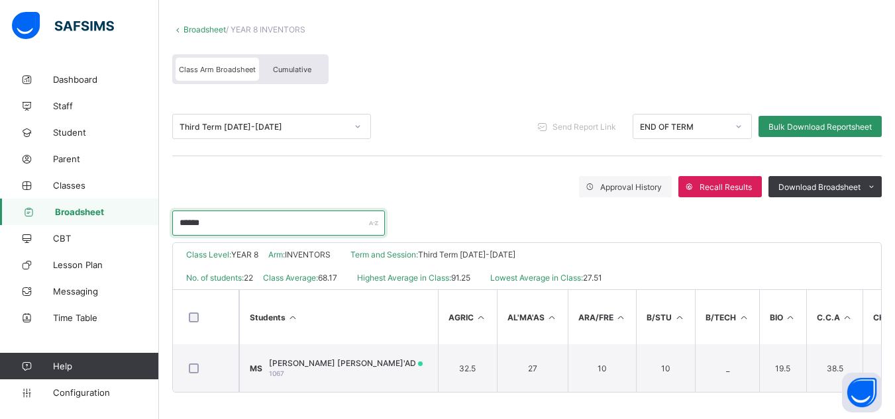
scroll to position [74, 0]
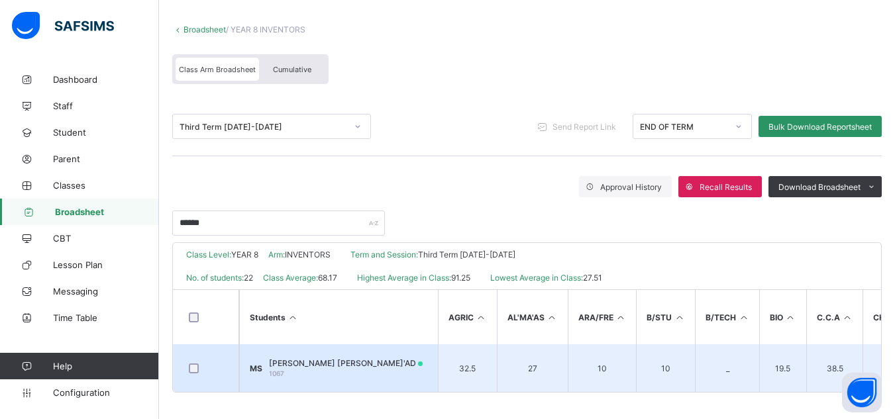
click at [333, 375] on td "MS MARYAM USMAN USMAN SA'AD 1067" at bounding box center [338, 369] width 199 height 48
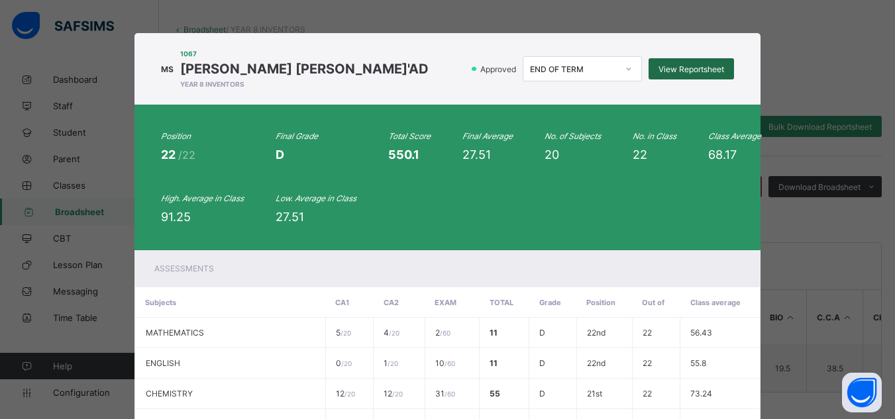
click at [705, 68] on span "View Reportsheet" at bounding box center [692, 69] width 66 height 10
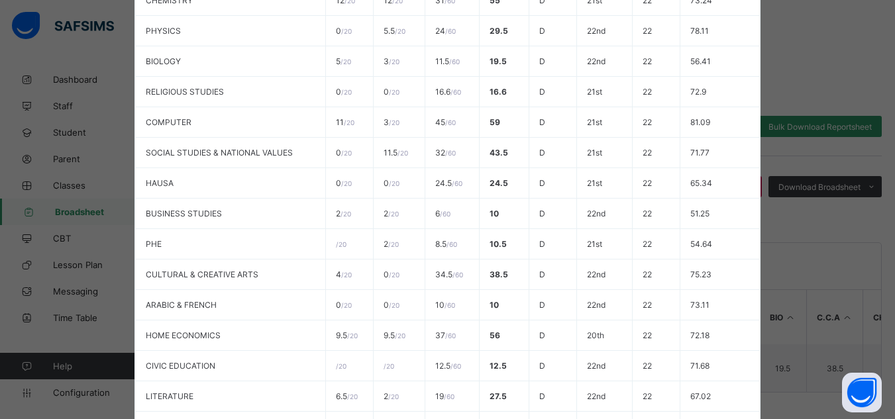
scroll to position [508, 0]
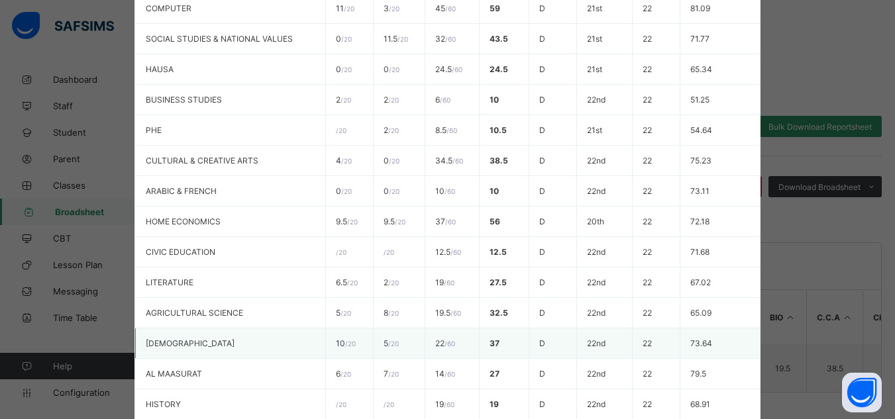
click at [686, 343] on td "73.64" at bounding box center [721, 344] width 80 height 30
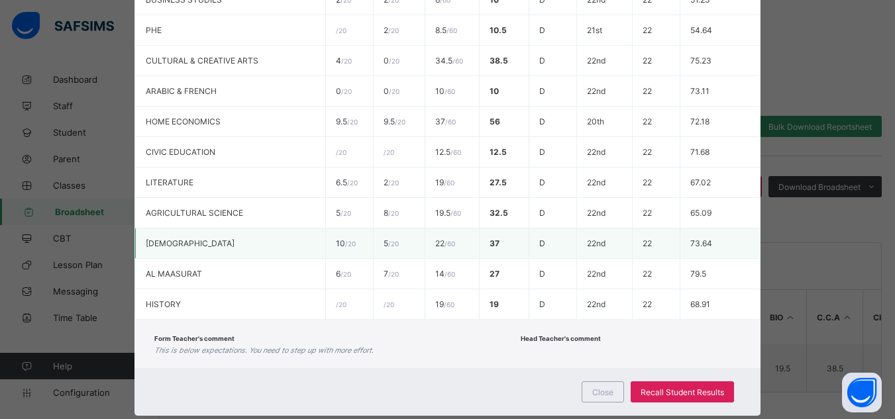
scroll to position [637, 0]
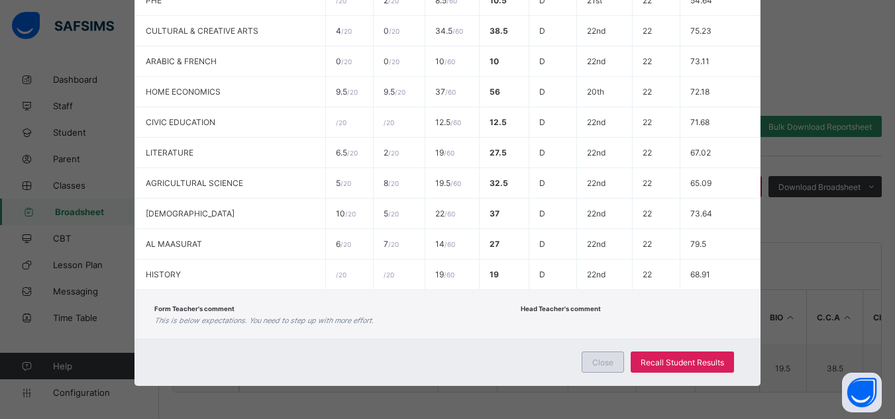
click at [591, 360] on div "Close" at bounding box center [603, 362] width 42 height 21
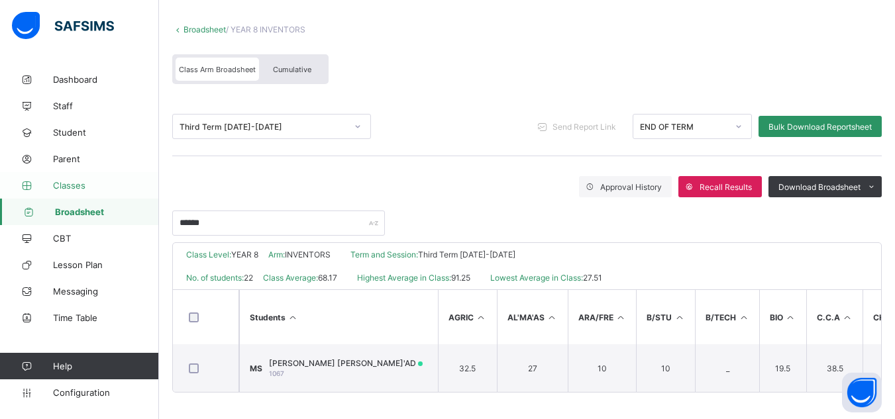
click at [59, 184] on span "Classes" at bounding box center [106, 185] width 106 height 11
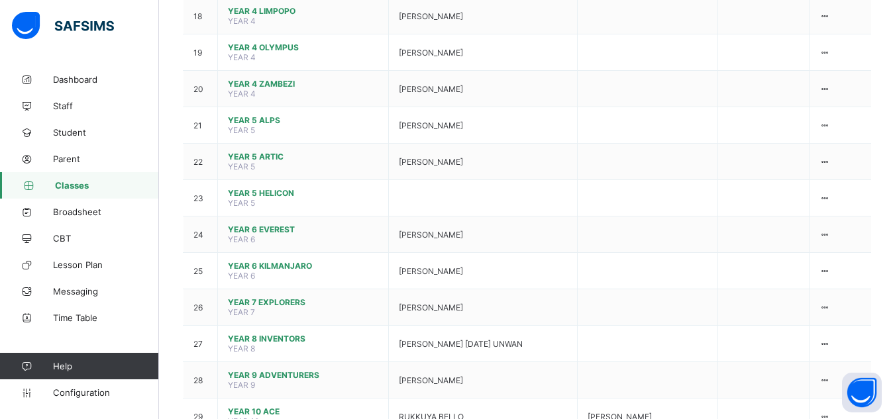
scroll to position [881, 0]
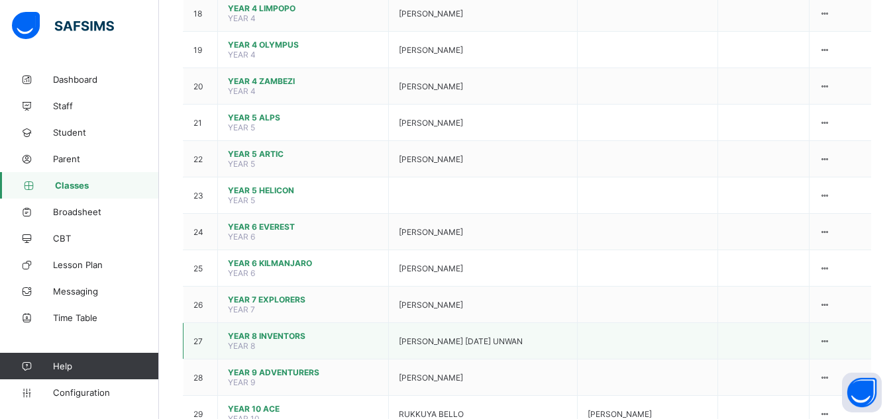
click at [308, 323] on td "YEAR 8 INVENTORS YEAR 8" at bounding box center [303, 341] width 171 height 36
click at [781, 370] on div "View Class" at bounding box center [787, 375] width 76 height 10
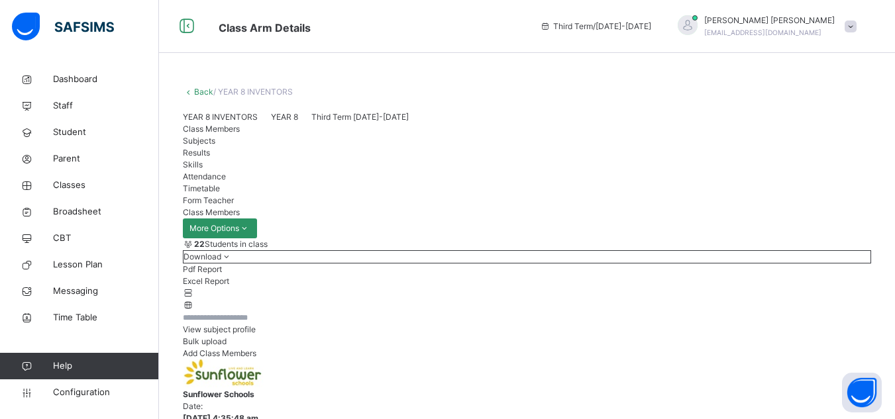
click at [262, 324] on input "text" at bounding box center [223, 318] width 80 height 12
type input "******"
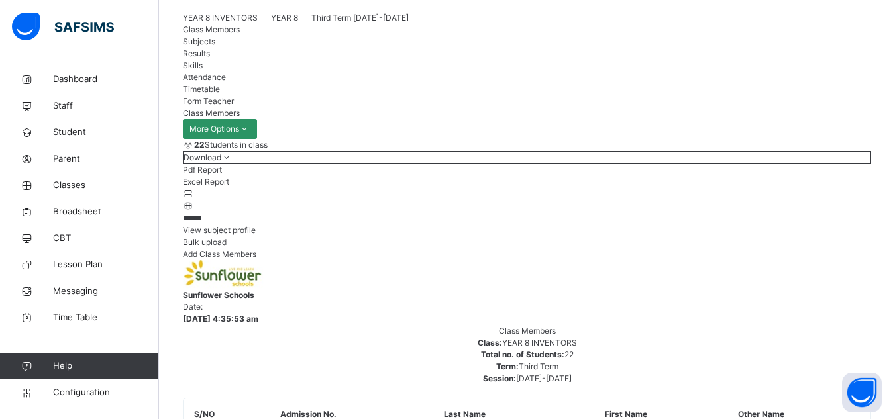
scroll to position [102, 0]
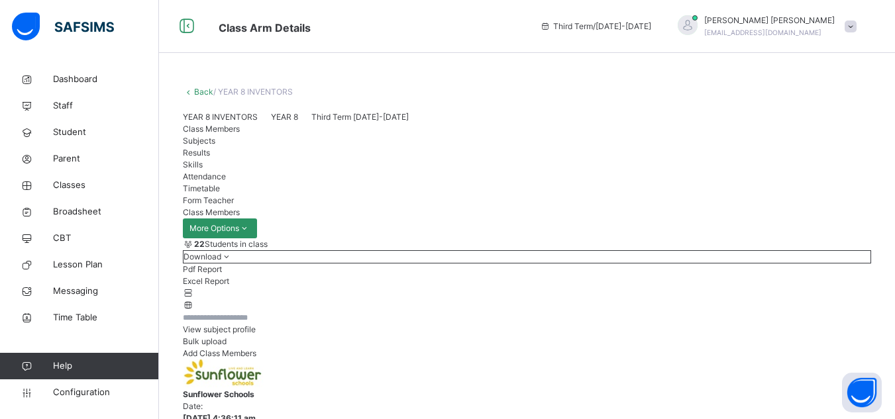
click at [210, 158] on span "Results" at bounding box center [196, 153] width 27 height 10
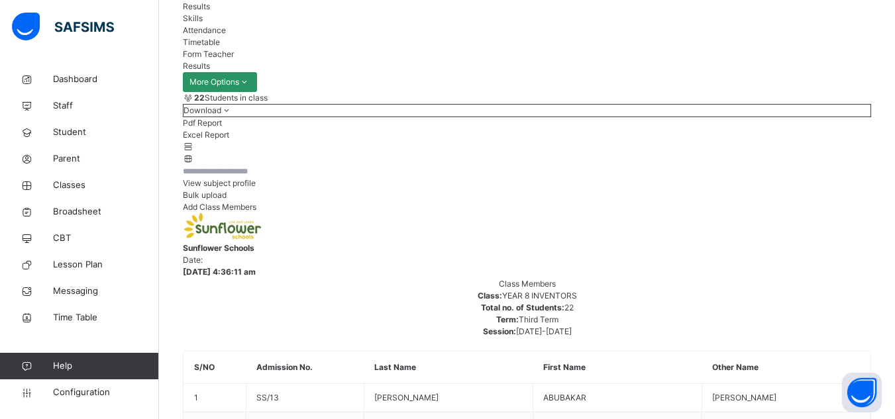
scroll to position [156, 0]
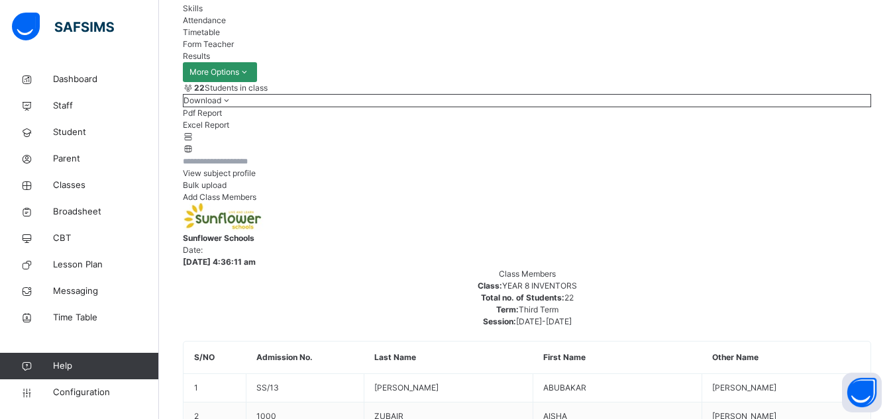
type input "*****"
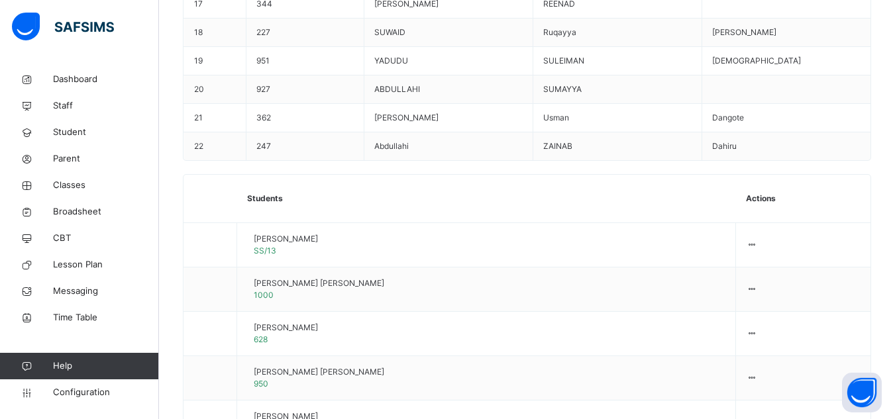
scroll to position [1363, 0]
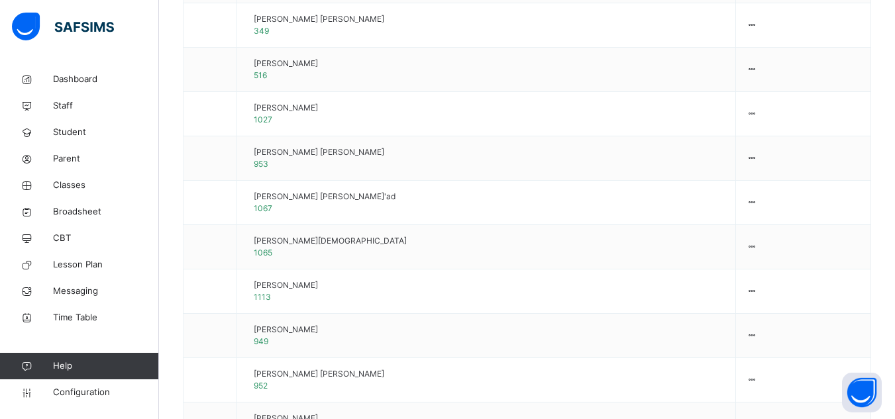
type textarea "**********"
click at [76, 207] on span "Broadsheet" at bounding box center [106, 211] width 106 height 13
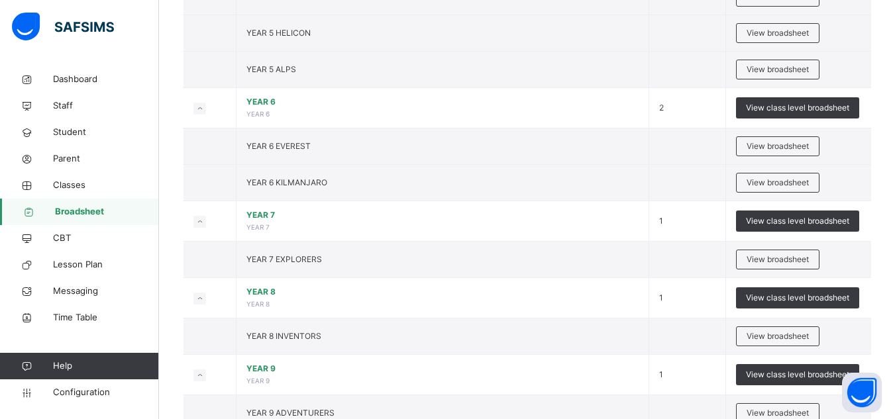
scroll to position [1332, 0]
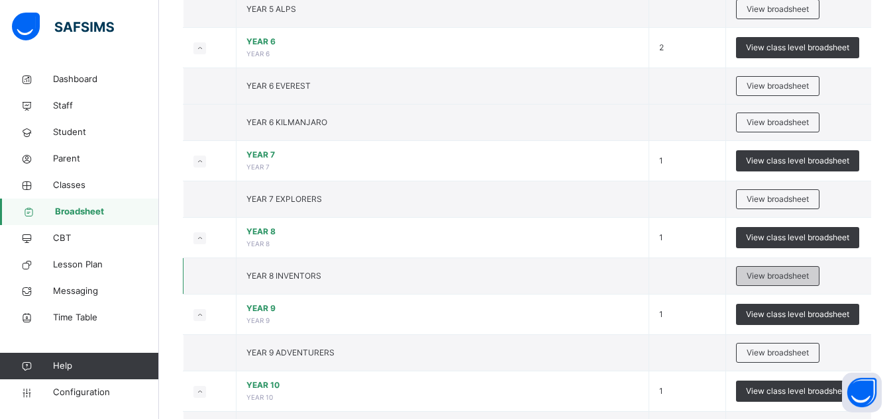
click at [763, 276] on span "View broadsheet" at bounding box center [778, 276] width 62 height 12
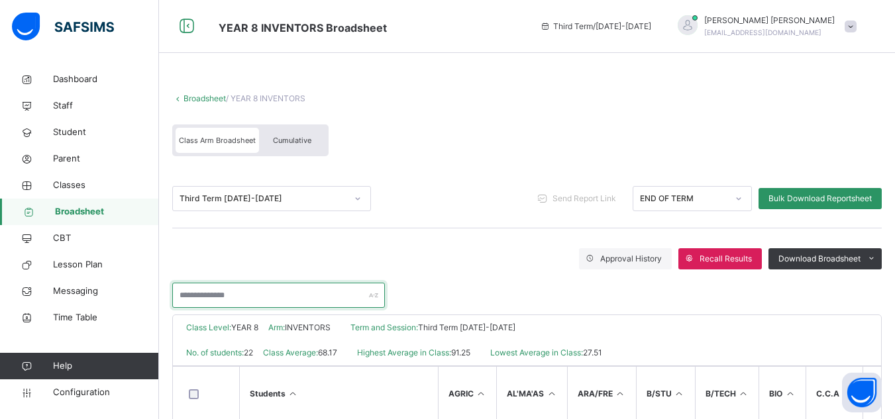
click at [316, 298] on input "text" at bounding box center [278, 295] width 213 height 25
type input "******"
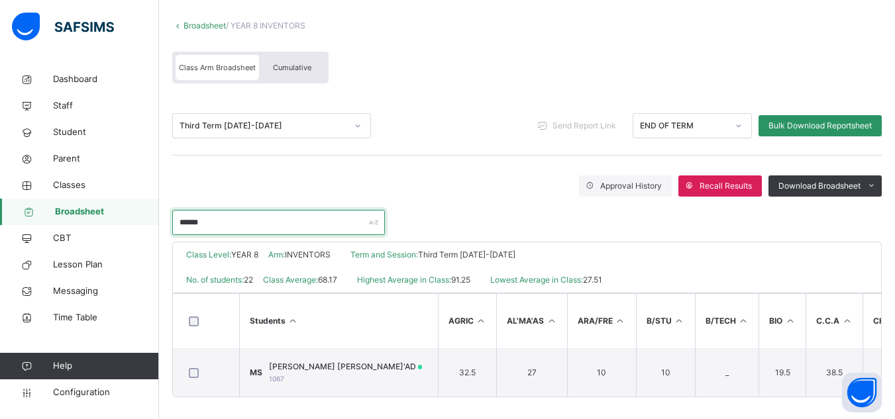
scroll to position [74, 0]
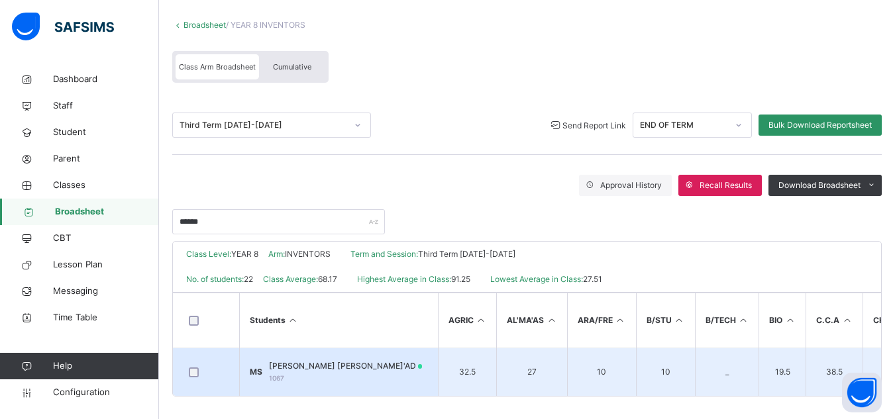
click at [333, 378] on div "MARYAM USMAN USMAN SA'AD 1067" at bounding box center [346, 372] width 154 height 24
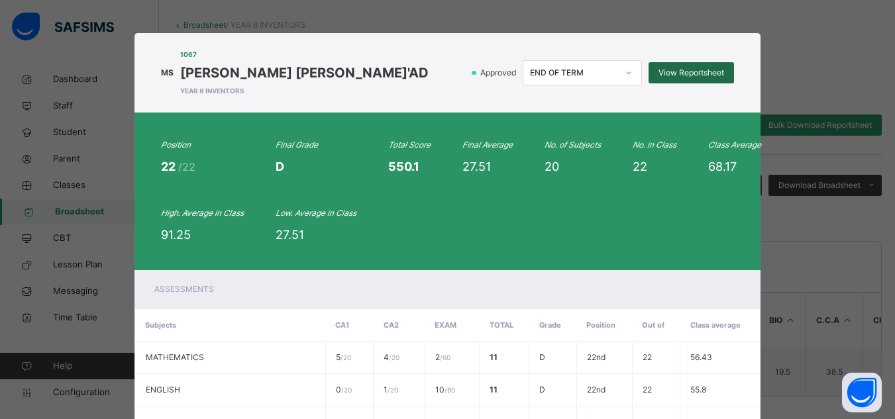
click at [685, 67] on span "View Reportsheet" at bounding box center [692, 73] width 66 height 12
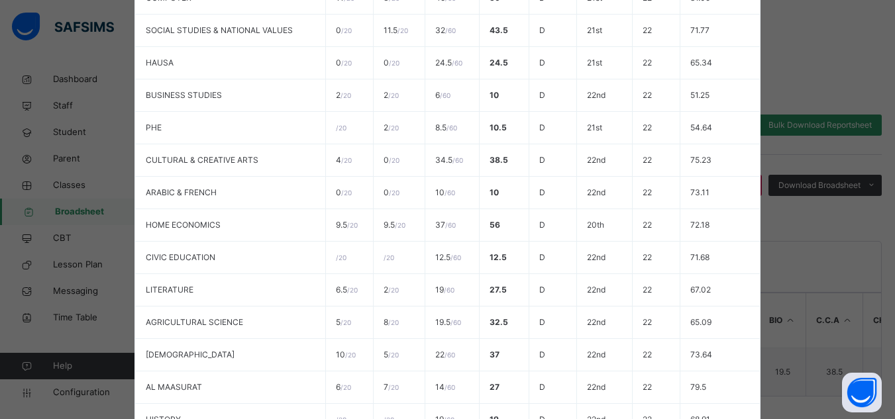
scroll to position [705, 0]
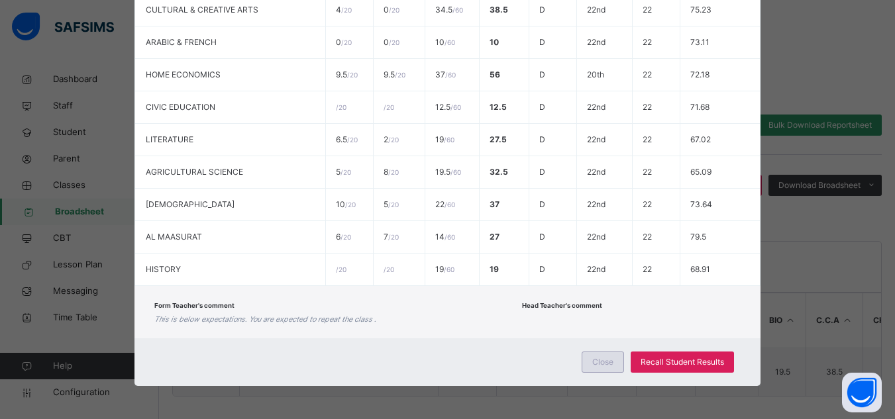
click at [597, 356] on div "Close" at bounding box center [603, 362] width 42 height 21
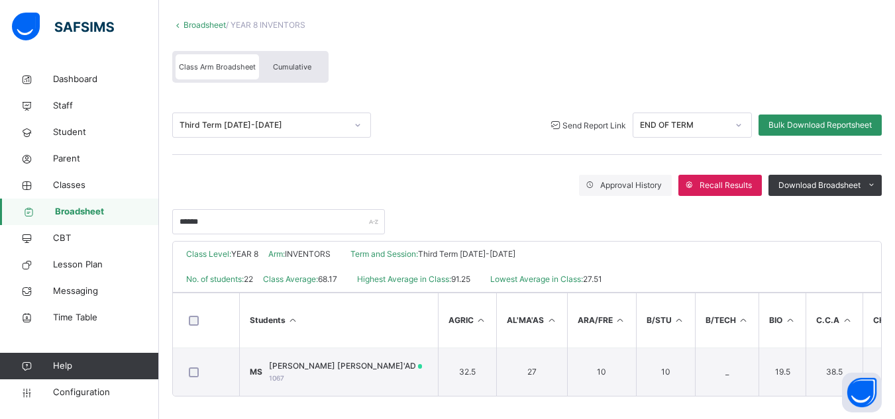
click at [588, 129] on span "Send Report Link" at bounding box center [595, 126] width 64 height 10
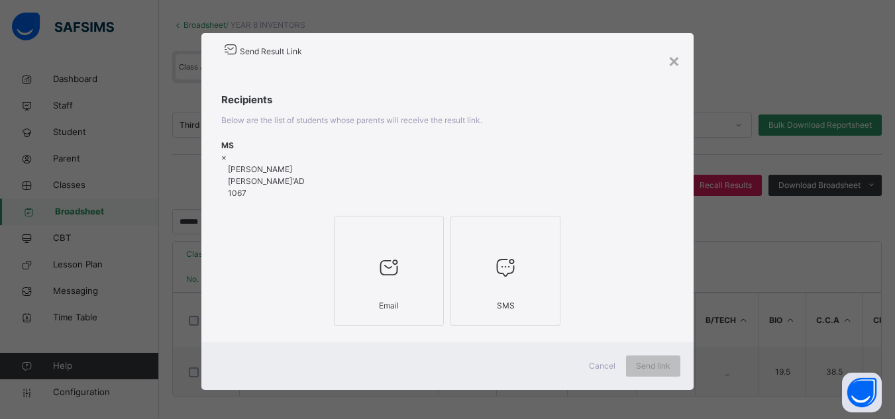
click at [376, 272] on icon at bounding box center [389, 268] width 28 height 30
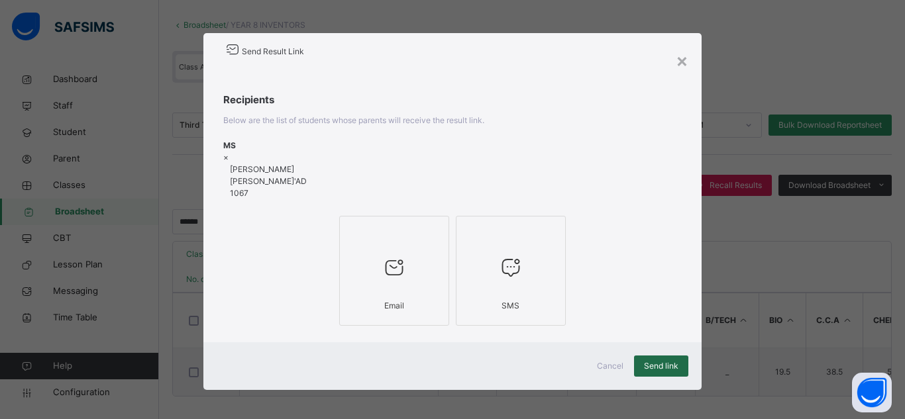
click at [669, 361] on span "Send link" at bounding box center [661, 366] width 34 height 12
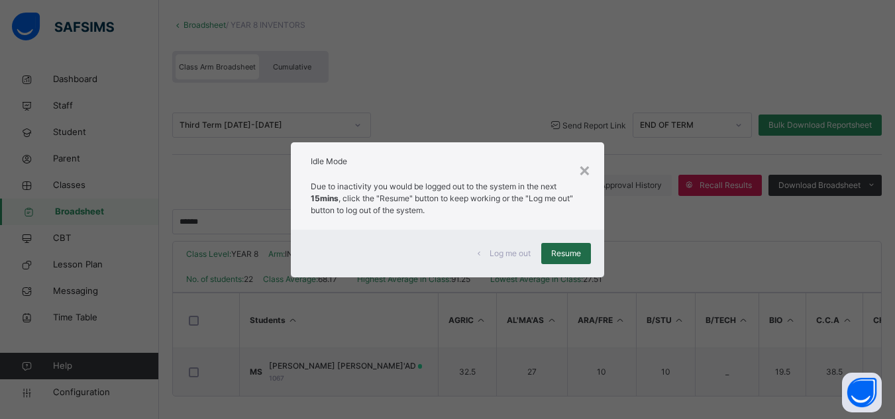
click at [569, 254] on span "Resume" at bounding box center [566, 254] width 30 height 12
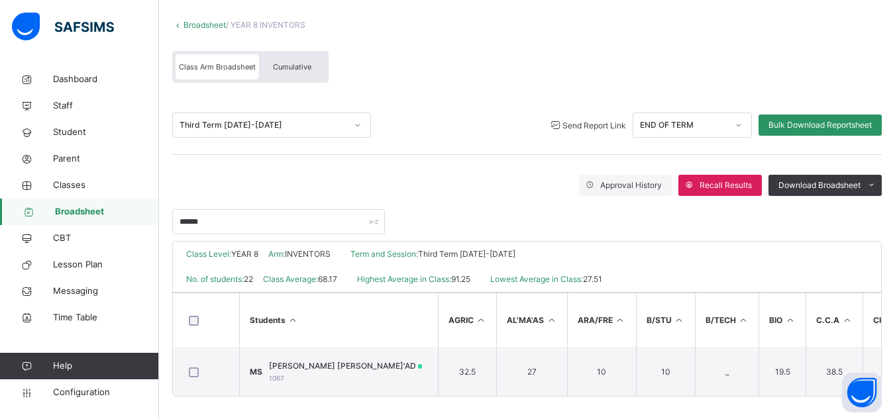
drag, startPoint x: 569, startPoint y: 254, endPoint x: 429, endPoint y: 186, distance: 156.2
click at [429, 186] on div "Approval History Recall Results Download Broadsheet PDF Excel sheet" at bounding box center [527, 185] width 710 height 21
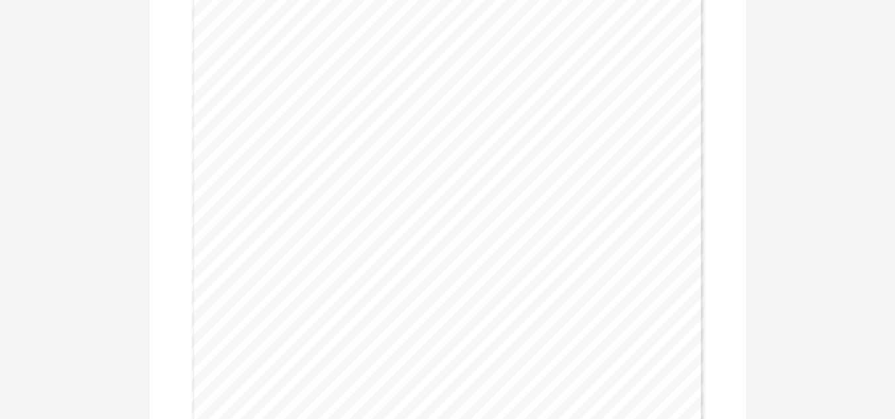
scroll to position [195, 0]
